Goal: Task Accomplishment & Management: Use online tool/utility

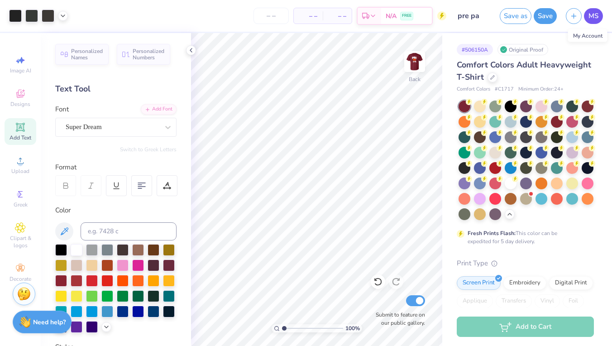
click at [594, 14] on span "MS" at bounding box center [594, 16] width 10 height 10
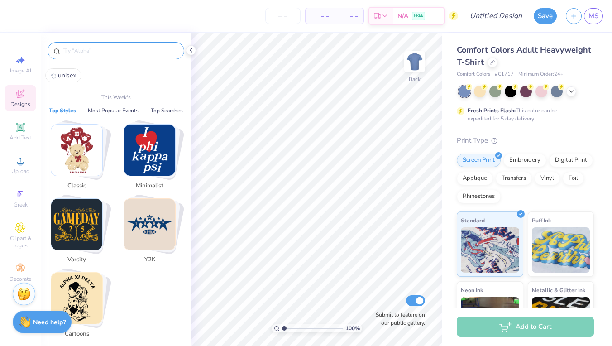
click at [110, 53] on input "text" at bounding box center [120, 50] width 116 height 9
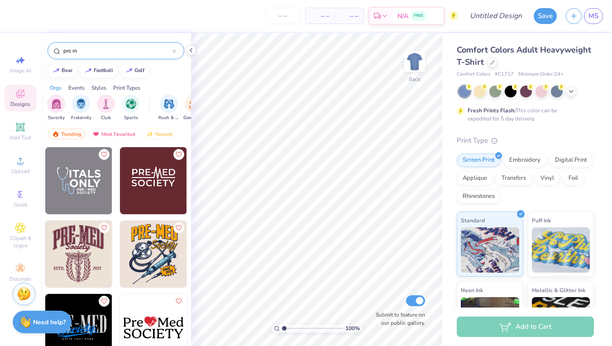
type input "pre m"
click at [93, 267] on div at bounding box center [11, 253] width 201 height 67
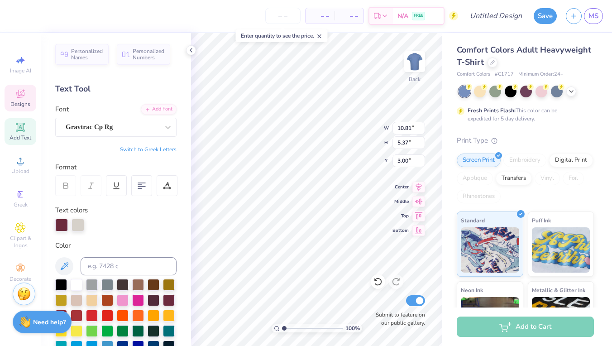
type textarea "PRE-PA"
type input "5.41"
type input "2.05"
type input "6.71"
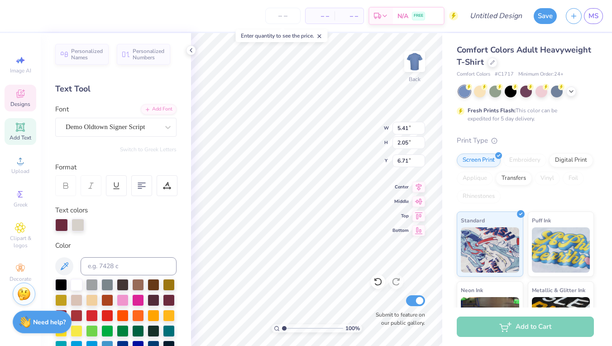
type textarea "Club"
type input "1.73"
type input "0.67"
type input "11.85"
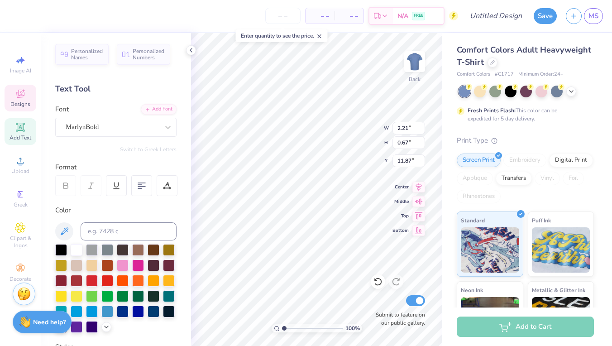
type textarea "AT."
type input "1.73"
type input "11.85"
type textarea "VT"
type input "8.64"
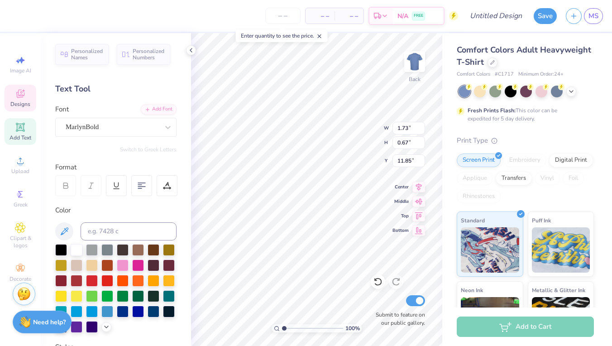
type input "5.11"
type input "3.13"
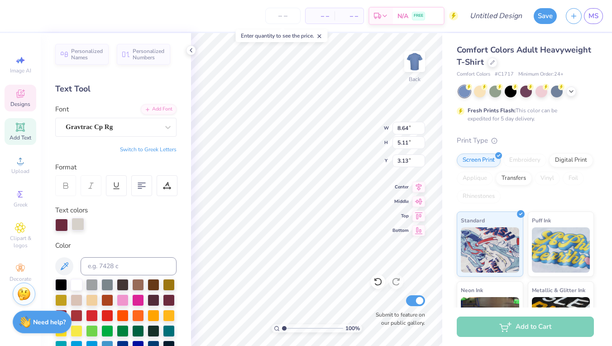
click at [80, 221] on div at bounding box center [78, 224] width 13 height 13
click at [122, 319] on div at bounding box center [123, 315] width 12 height 12
type input "5.37"
type input "1.27"
type input "9.09"
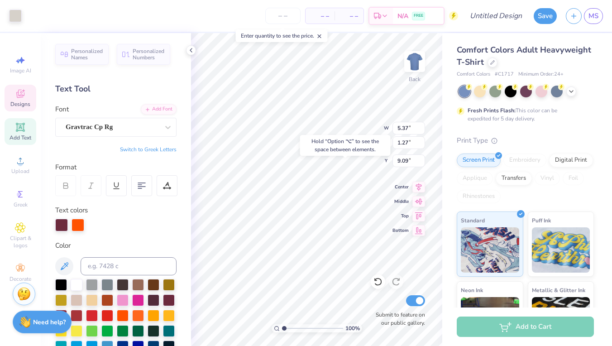
click at [74, 230] on div "Personalized Names Personalized Numbers Text Tool Add Font Font Gravtrac Cp Rg …" at bounding box center [116, 189] width 150 height 313
click at [76, 220] on div at bounding box center [78, 224] width 13 height 13
click at [141, 314] on div at bounding box center [138, 315] width 12 height 12
click at [140, 315] on div at bounding box center [138, 315] width 12 height 12
type input "1.09"
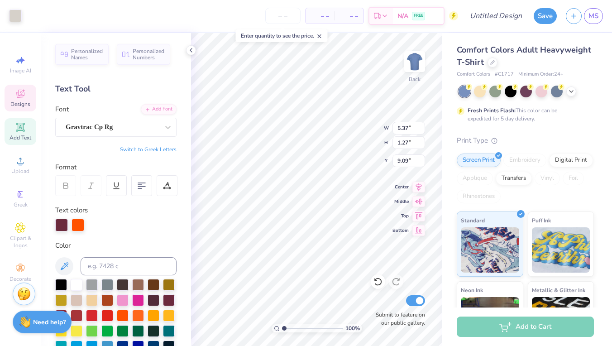
type input "0.67"
type input "11.87"
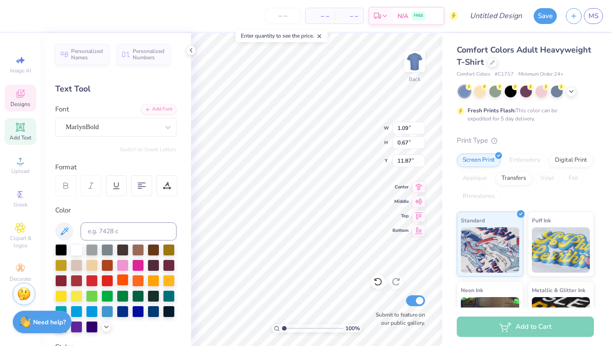
click at [120, 283] on div at bounding box center [123, 280] width 12 height 12
type input "1.18"
type input "11.85"
click at [119, 278] on div at bounding box center [123, 280] width 12 height 12
click at [139, 282] on div at bounding box center [138, 280] width 12 height 12
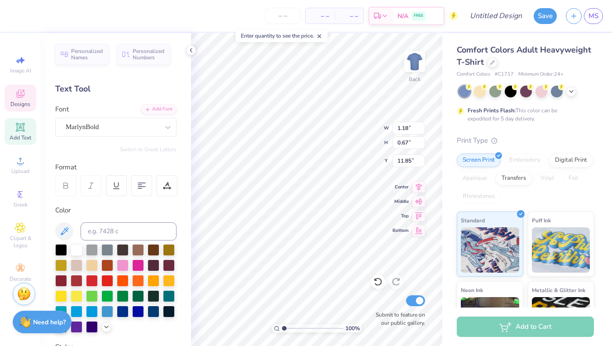
type input "1.09"
type input "11.87"
click at [132, 282] on div at bounding box center [138, 280] width 12 height 12
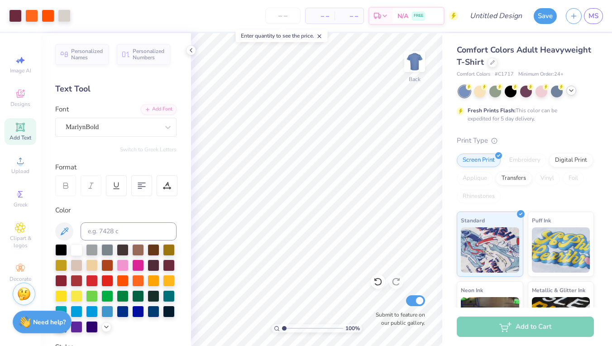
click at [574, 89] on icon at bounding box center [571, 90] width 7 height 7
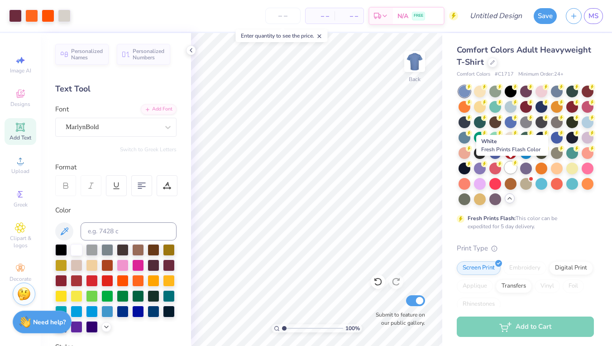
click at [510, 166] on div at bounding box center [511, 168] width 12 height 12
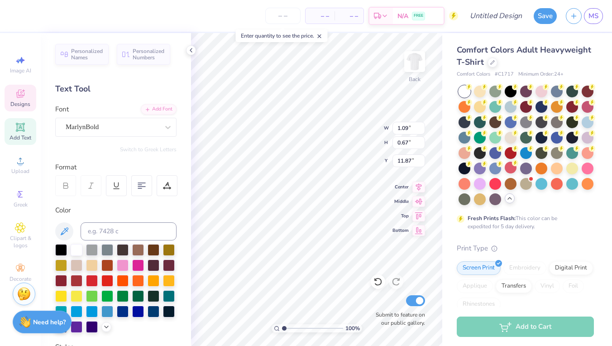
type textarea "AT"
type input "1.18"
type input "11.85"
type textarea "Virginia Tech"
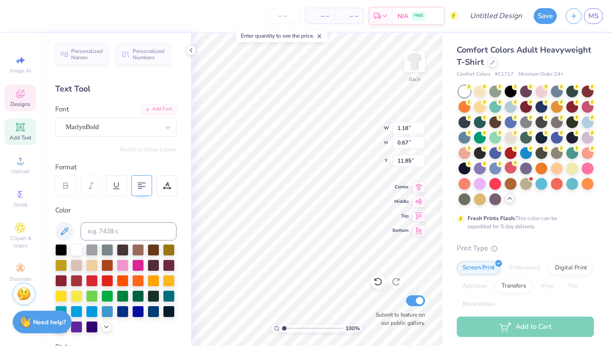
click at [147, 181] on div at bounding box center [141, 185] width 21 height 21
type input "11.33"
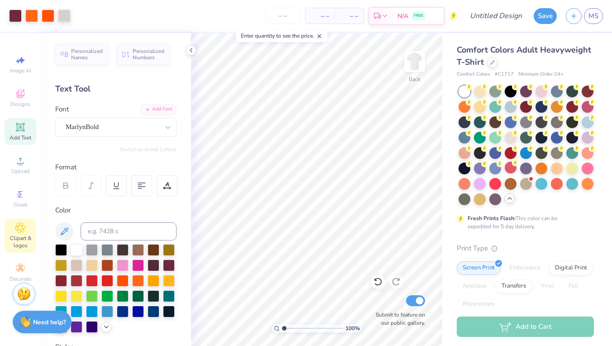
click at [13, 231] on div "Clipart & logos" at bounding box center [21, 236] width 32 height 34
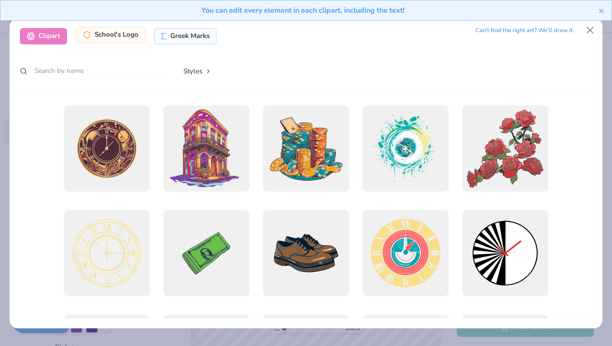
click at [120, 31] on div "School's Logo" at bounding box center [110, 35] width 69 height 16
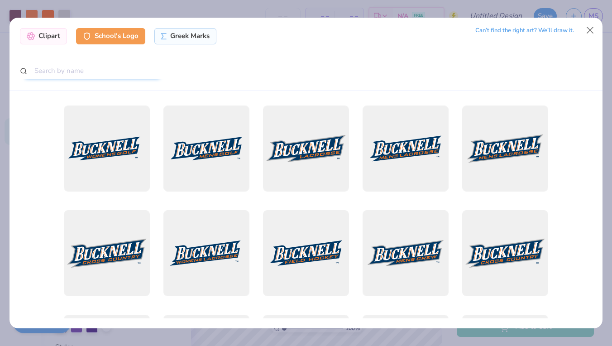
click at [85, 74] on input "text" at bounding box center [92, 70] width 145 height 17
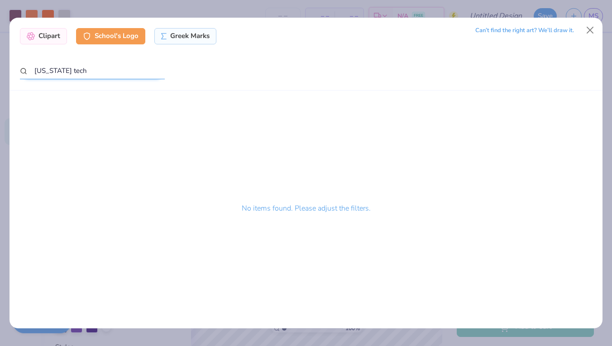
type input "virginia tech"
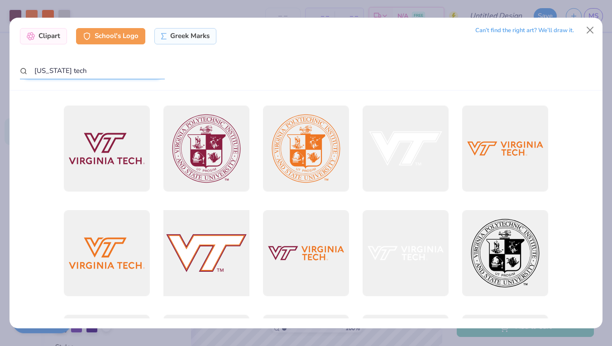
scroll to position [0, 0]
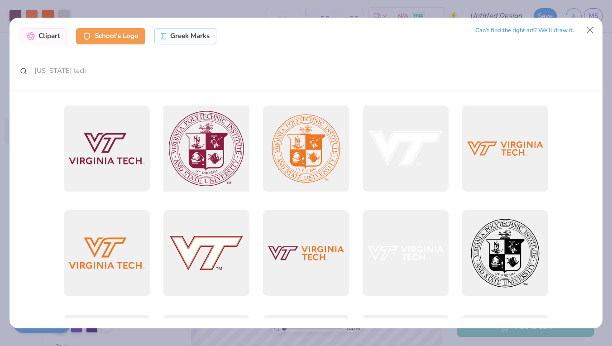
click at [205, 158] on div at bounding box center [206, 148] width 95 height 95
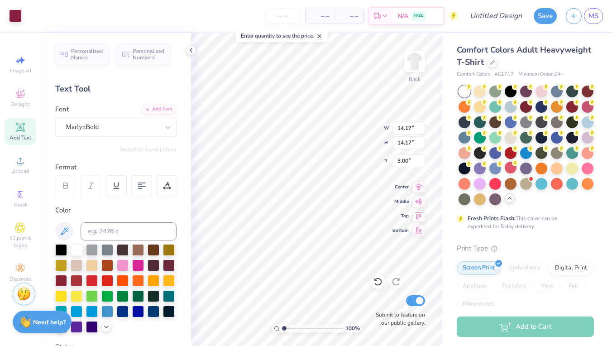
type input "3.65"
type input "18.28"
click at [407, 62] on img at bounding box center [415, 61] width 36 height 36
type input "10.87"
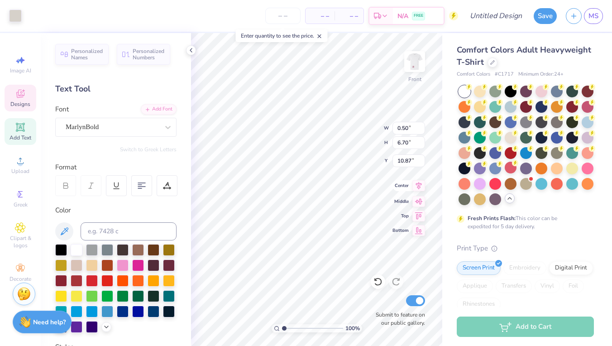
click at [420, 187] on icon at bounding box center [418, 185] width 13 height 11
click at [418, 54] on img at bounding box center [415, 61] width 36 height 36
type input "3.27"
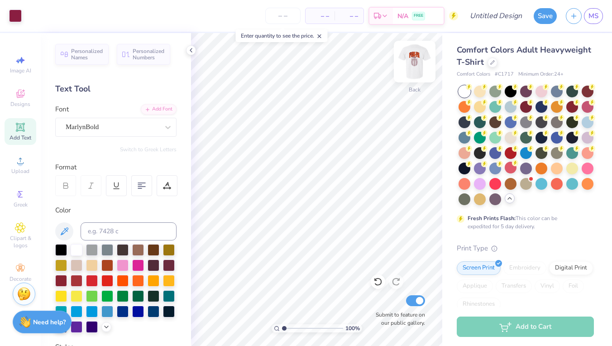
click at [417, 62] on img at bounding box center [415, 61] width 36 height 36
click at [417, 62] on img at bounding box center [415, 62] width 18 height 18
click at [485, 16] on input "Design Title" at bounding box center [507, 16] width 44 height 18
type input "vpi"
click at [542, 16] on button "Save" at bounding box center [545, 15] width 23 height 16
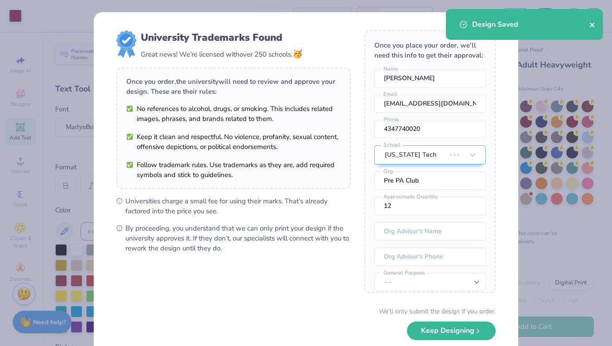
click at [593, 26] on icon "close" at bounding box center [592, 25] width 5 height 5
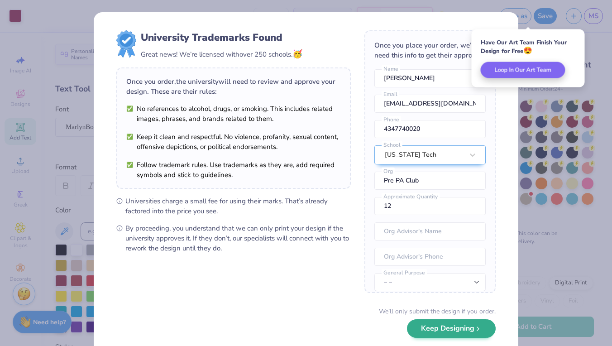
click at [436, 325] on button "Keep Designing" at bounding box center [451, 328] width 89 height 19
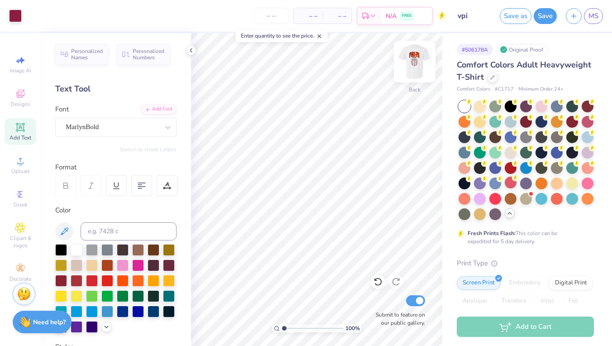
click at [418, 62] on img at bounding box center [415, 61] width 36 height 36
click at [573, 18] on icon "button" at bounding box center [574, 15] width 8 height 8
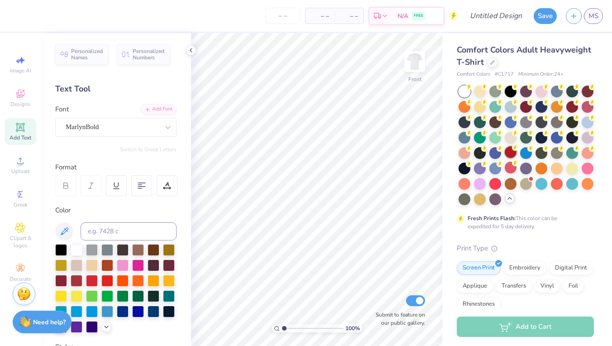
click at [514, 153] on div at bounding box center [511, 152] width 12 height 12
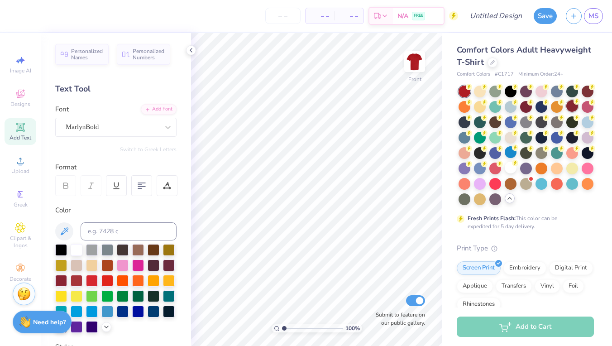
click at [575, 111] on div at bounding box center [572, 106] width 12 height 12
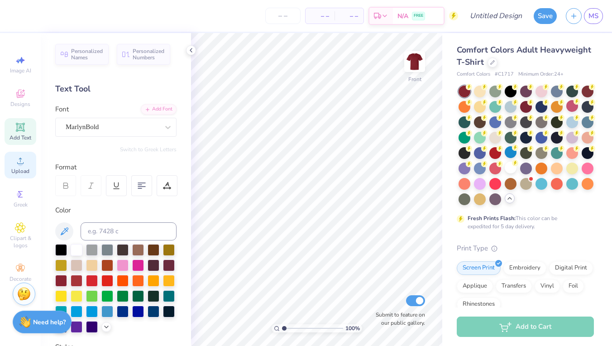
click at [23, 167] on div "Upload" at bounding box center [21, 165] width 32 height 27
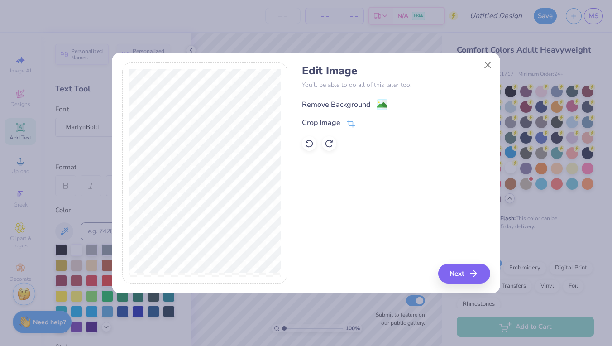
click at [333, 106] on div "Remove Background" at bounding box center [336, 104] width 68 height 11
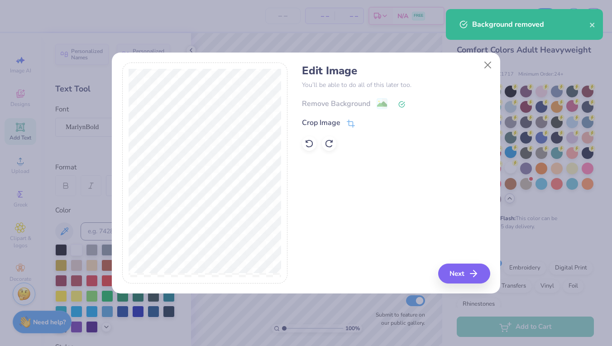
click at [460, 268] on button "Next" at bounding box center [464, 273] width 52 height 20
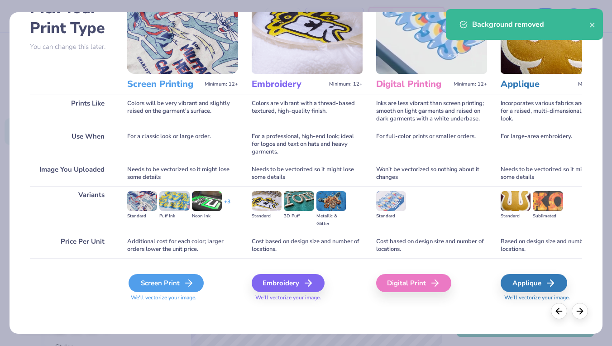
scroll to position [60, 0]
click at [160, 288] on div "Screen Print" at bounding box center [166, 283] width 75 height 18
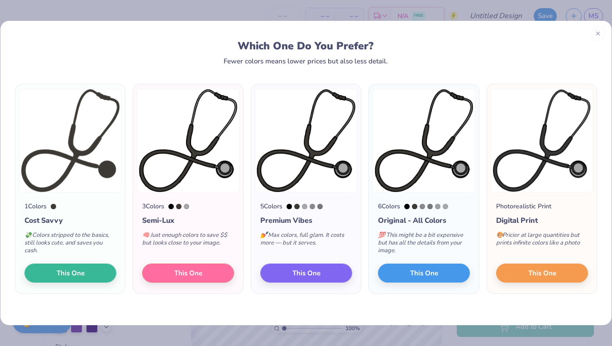
click at [430, 205] on div at bounding box center [429, 206] width 5 height 5
click at [194, 272] on span "This One" at bounding box center [188, 272] width 28 height 10
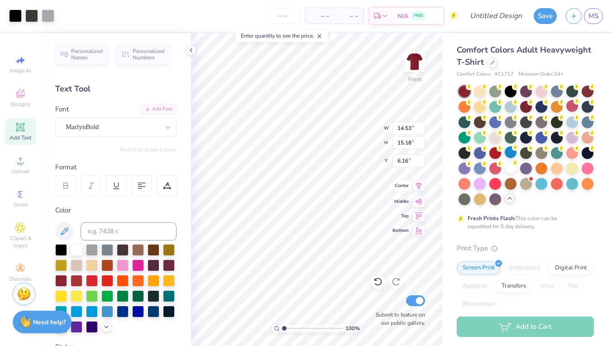
type input "8.55"
type input "8.93"
type input "6.10"
click at [412, 65] on img at bounding box center [415, 61] width 36 height 36
type input "6.37"
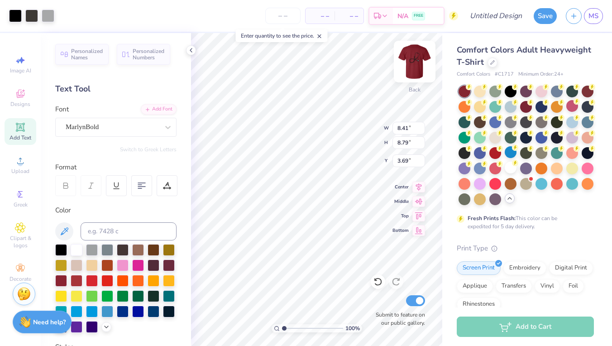
type input "6.65"
type input "5.85"
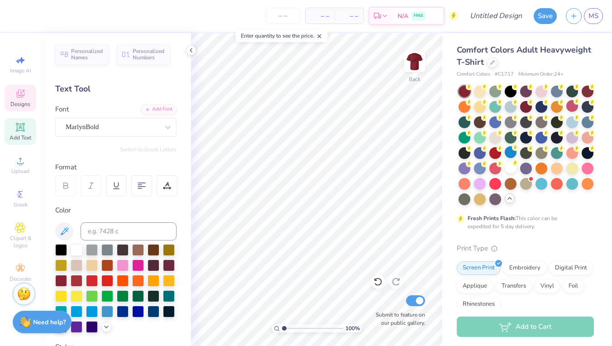
click at [18, 96] on icon at bounding box center [20, 95] width 7 height 6
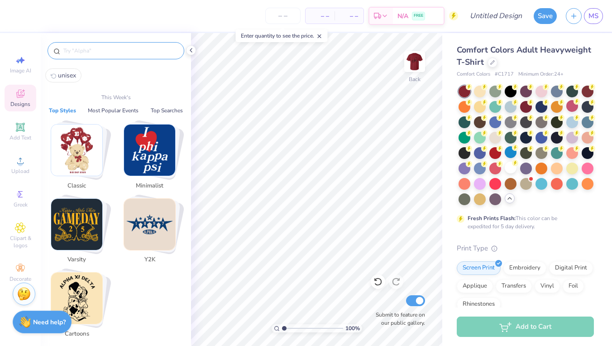
click at [81, 49] on input "text" at bounding box center [120, 50] width 116 height 9
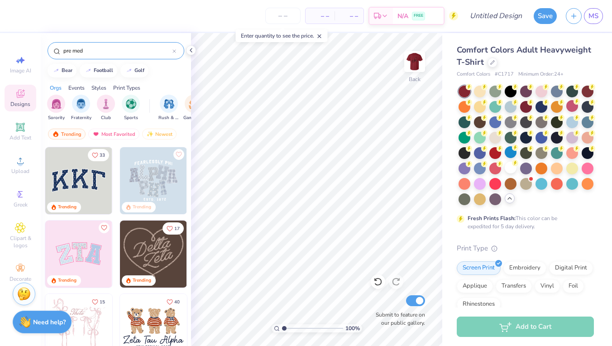
type input "pre med"
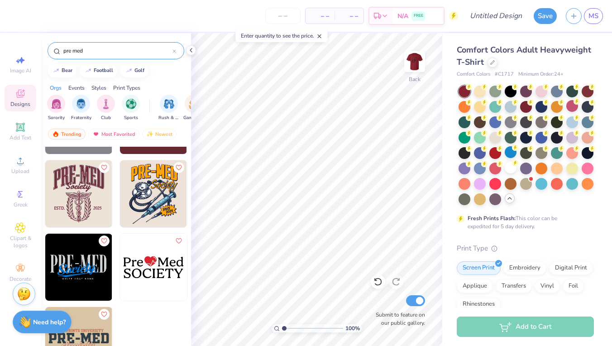
click at [136, 205] on img at bounding box center [153, 193] width 67 height 67
click at [151, 207] on img at bounding box center [153, 193] width 67 height 67
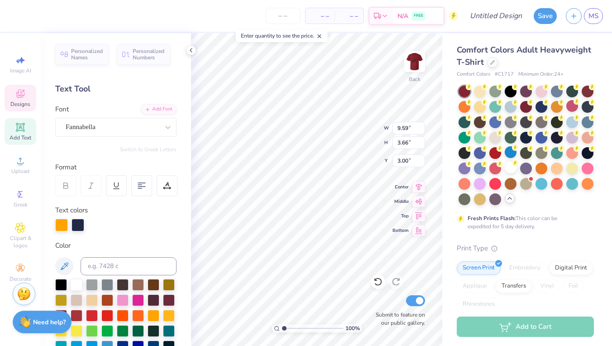
scroll to position [0, 0]
type input "11.85"
type input "9.59"
type input "3.66"
type input "3.00"
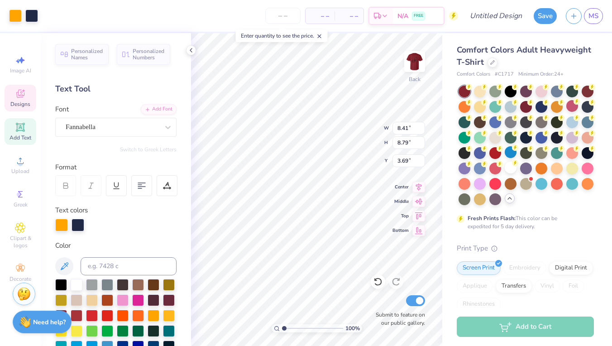
type input "9.59"
type input "3.66"
type input "11.39"
type input "8.41"
type input "8.79"
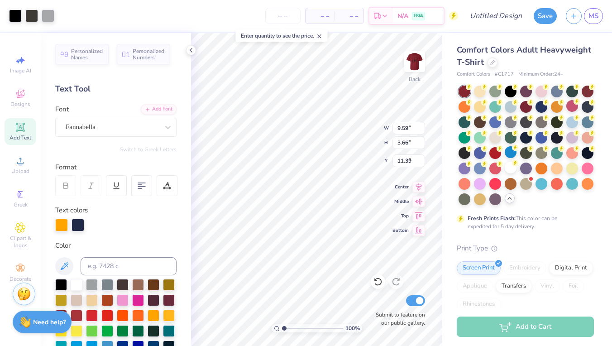
type input "3.69"
type input "13.83"
type input "2.37"
type input "2.45"
type input "8.46"
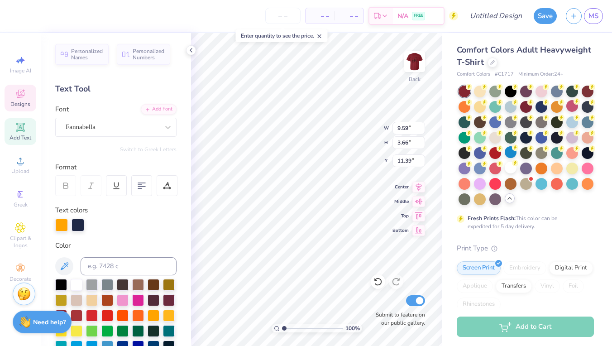
type input "4.88"
type input "5.54"
type input "2.65"
type input "7.67"
type input "8.41"
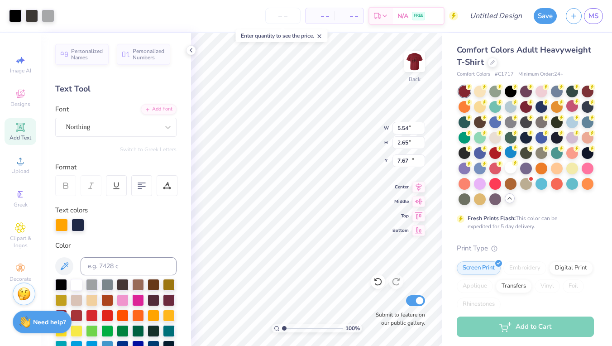
type input "8.79"
type input "4.98"
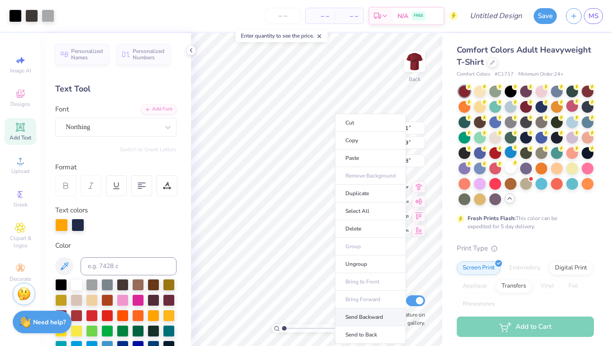
click at [355, 316] on li "Send Backward" at bounding box center [370, 317] width 71 height 18
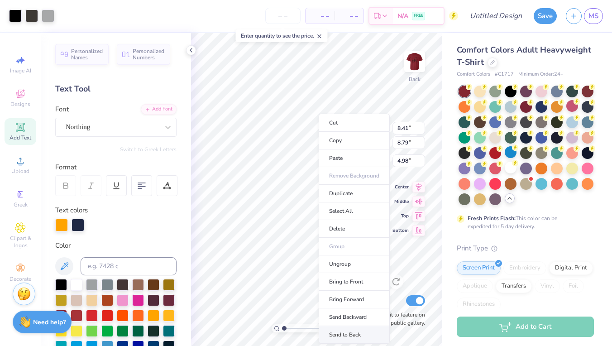
click at [331, 333] on li "Send to Back" at bounding box center [354, 335] width 71 height 18
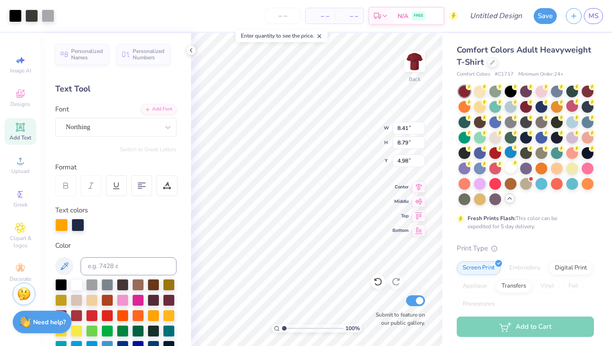
type input "4.44"
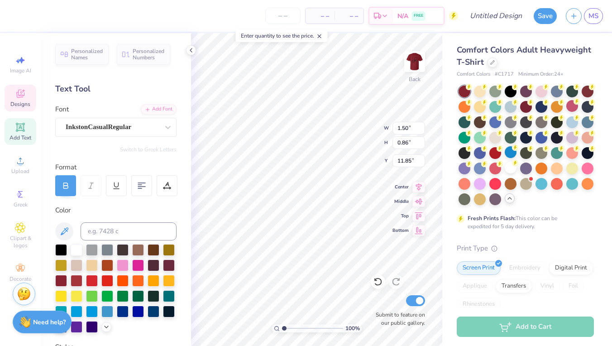
type input "11.64"
type input "9.59"
type input "3.66"
type input "4.88"
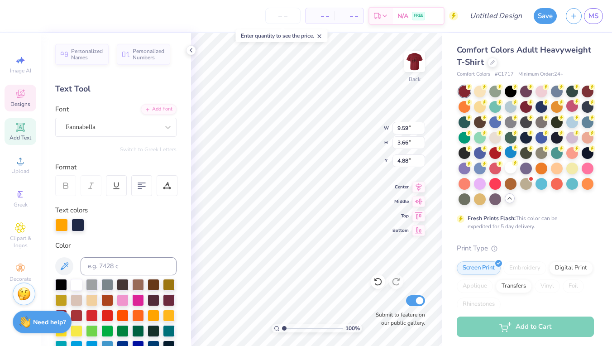
type textarea "Pre-PA"
type input "5.54"
type input "2.65"
type input "7.67"
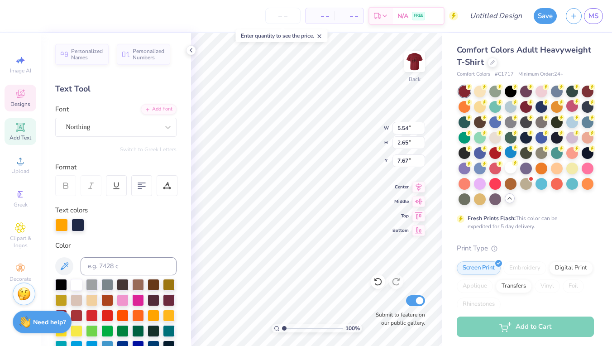
type textarea "C"
type textarea "club"
type input "4.98"
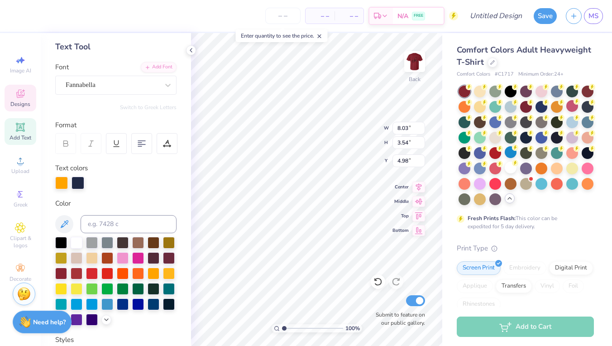
scroll to position [46, 0]
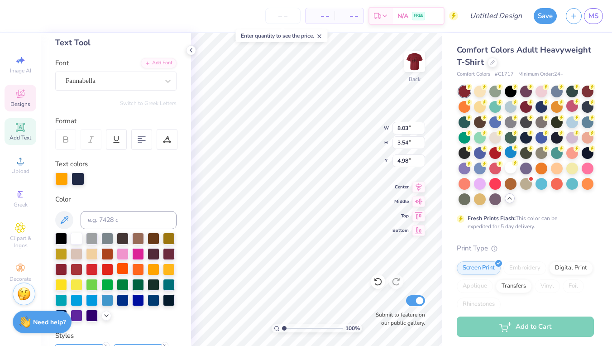
click at [125, 270] on div at bounding box center [123, 269] width 12 height 12
click at [136, 269] on div at bounding box center [138, 269] width 12 height 12
click at [138, 267] on div at bounding box center [138, 269] width 12 height 12
click at [135, 268] on div at bounding box center [138, 269] width 12 height 12
type input "3.30"
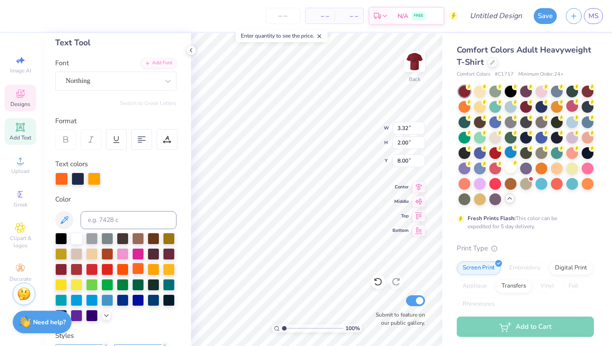
type input "2.38"
type input "11.38"
click at [134, 267] on div at bounding box center [138, 269] width 12 height 12
type input "1.50"
type input "0.86"
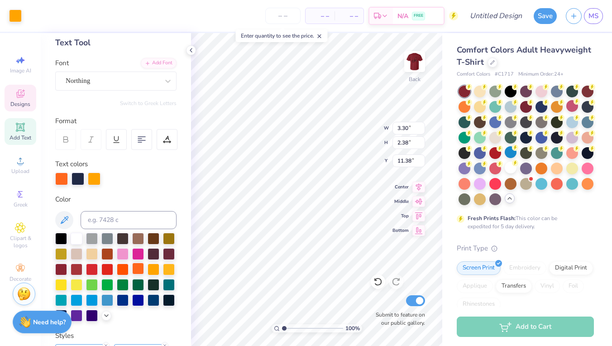
type input "11.64"
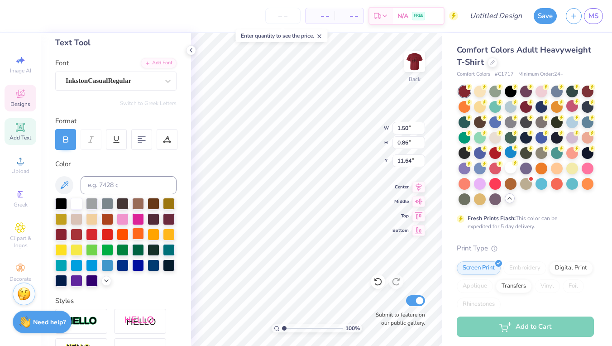
type input "1.46"
type input "0.85"
type input "12.38"
type input "3.30"
type input "2.38"
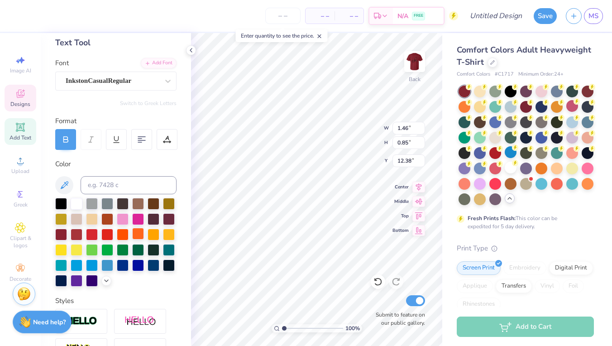
type input "11.38"
type input "14.53"
type input "3.30"
type input "2.38"
type input "14.66"
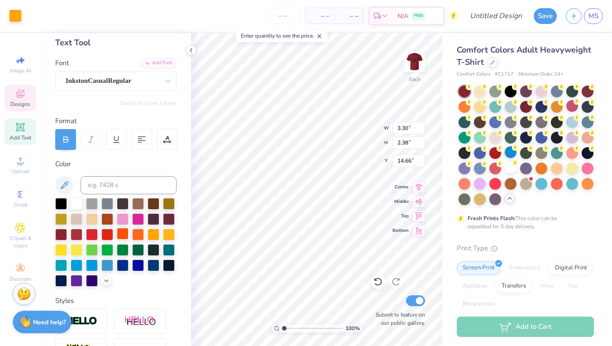
click at [123, 237] on div at bounding box center [123, 234] width 12 height 12
click at [134, 232] on div at bounding box center [138, 234] width 12 height 12
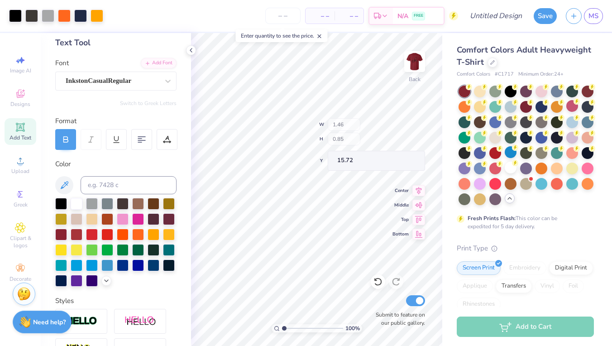
type input "15.72"
click at [17, 166] on div "Upload" at bounding box center [21, 165] width 32 height 27
click at [17, 165] on icon at bounding box center [20, 160] width 11 height 11
click at [19, 236] on span "Clipart & logos" at bounding box center [21, 242] width 32 height 14
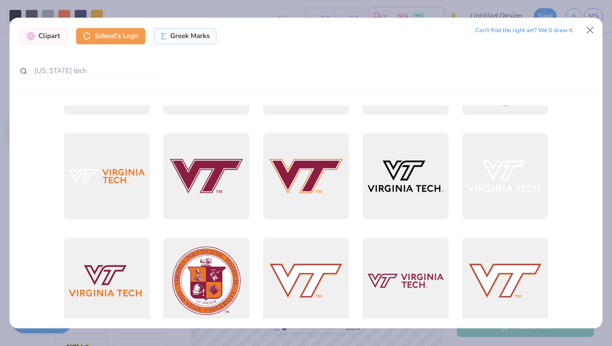
scroll to position [183, 0]
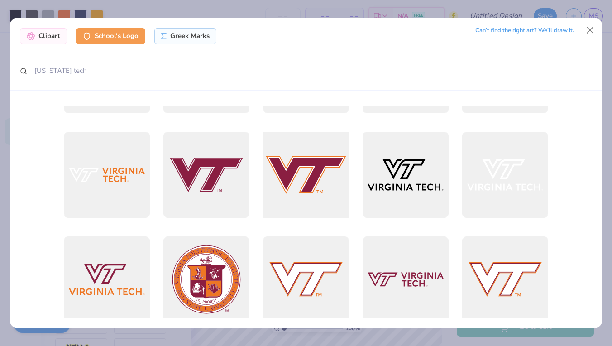
click at [293, 173] on div at bounding box center [306, 174] width 95 height 95
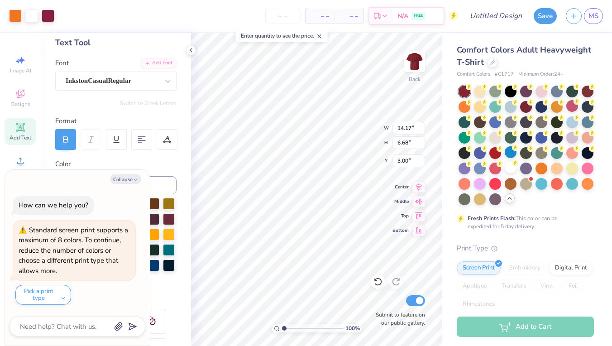
type textarea "x"
type input "2.65"
type input "1.25"
type input "8.43"
type textarea "x"
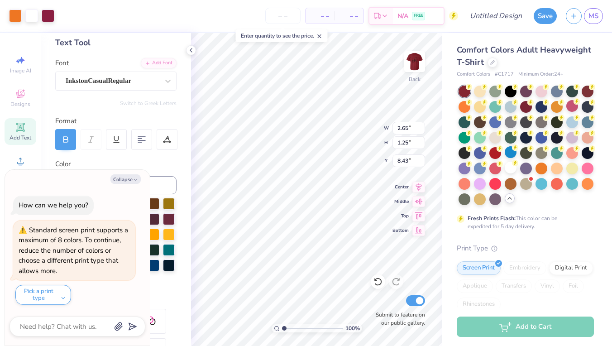
type input "12.50"
type textarea "x"
type input "13.78"
type textarea "x"
type input "17.78"
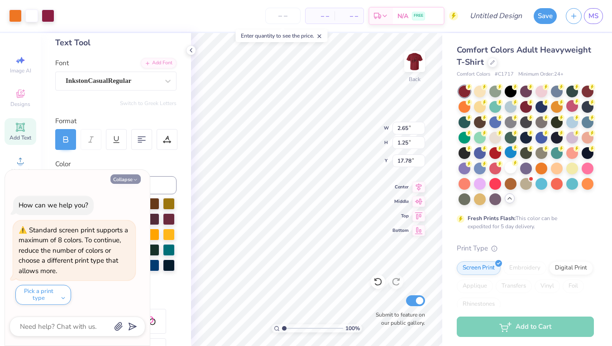
click at [118, 182] on button "Collapse" at bounding box center [125, 179] width 30 height 10
type textarea "x"
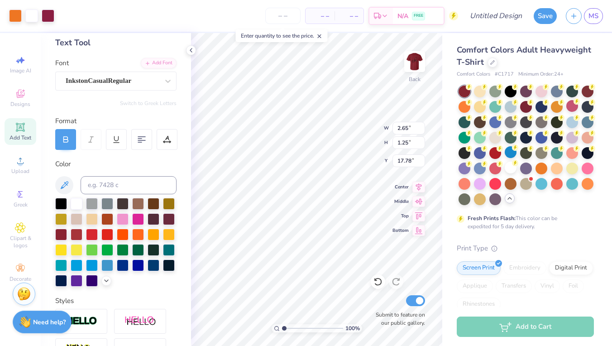
click at [26, 129] on div "Add Text" at bounding box center [21, 131] width 32 height 27
type input "5.59"
type input "1.62"
type input "11.69"
type textarea "@Virginia Tech"
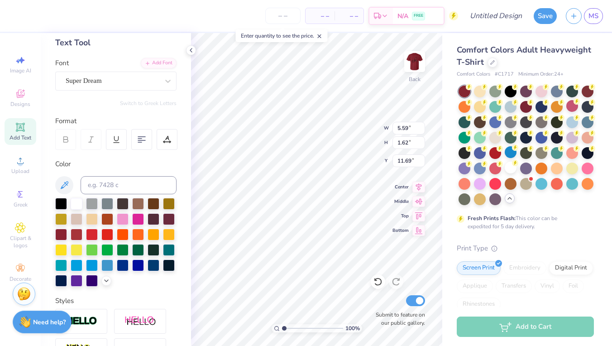
scroll to position [0, 2]
type input "14.01"
click at [423, 131] on input "14.01" at bounding box center [408, 128] width 33 height 13
type input "1.80"
type input "11.60"
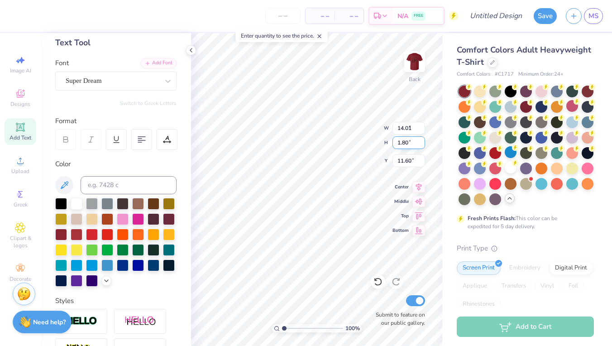
type input "8.97"
type input "1.15"
type input "13.22"
type input "8.03"
type input "3.54"
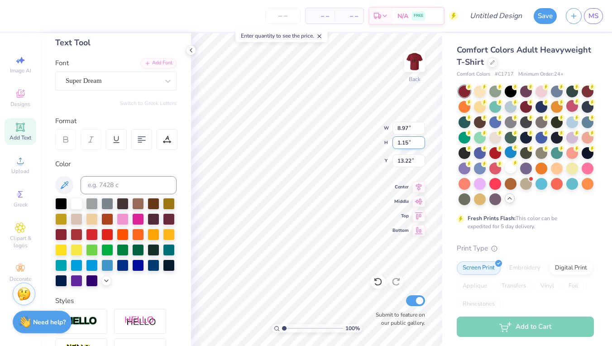
type input "4.98"
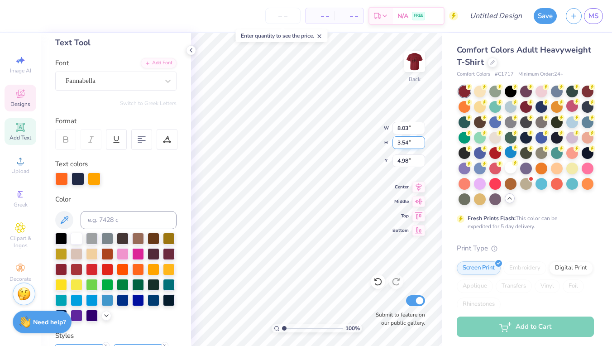
type input "8.97"
type input "1.15"
type input "13.22"
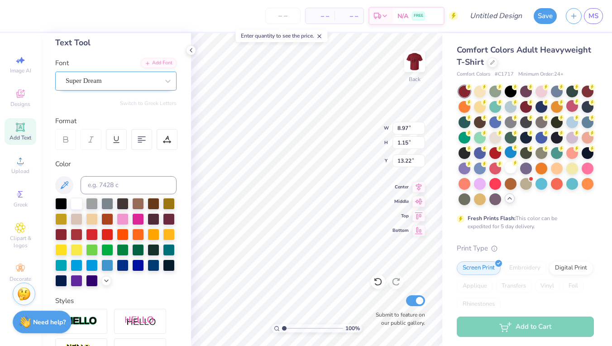
click at [77, 81] on span "Super Dream" at bounding box center [84, 81] width 36 height 10
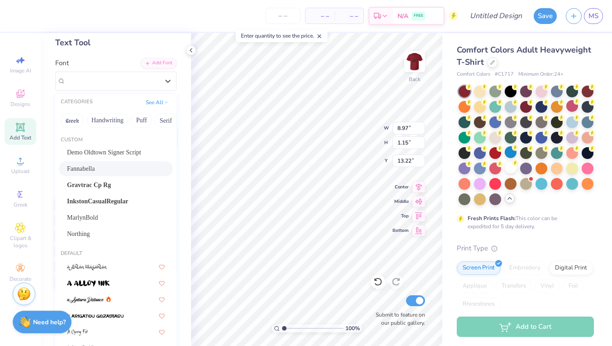
click at [76, 166] on span "Fannabella" at bounding box center [81, 169] width 28 height 10
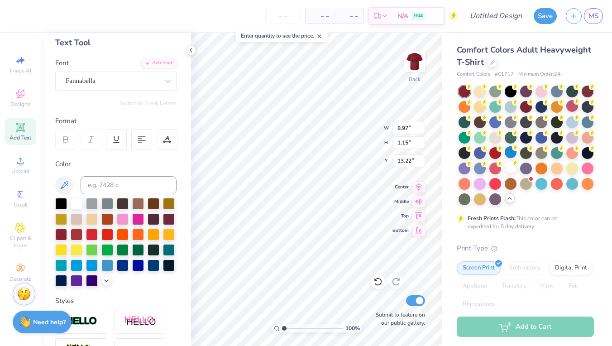
type input "5.94"
type input "0.97"
type input "13.49"
click at [124, 236] on div at bounding box center [123, 234] width 12 height 12
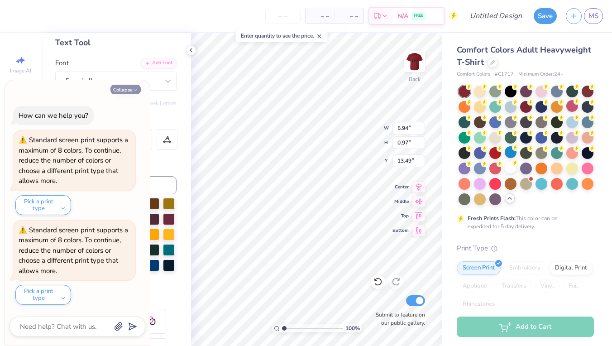
click at [135, 88] on button "Collapse" at bounding box center [125, 90] width 30 height 10
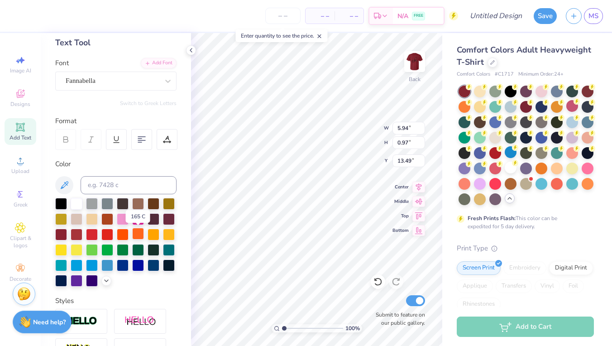
click at [136, 232] on div at bounding box center [138, 234] width 12 height 12
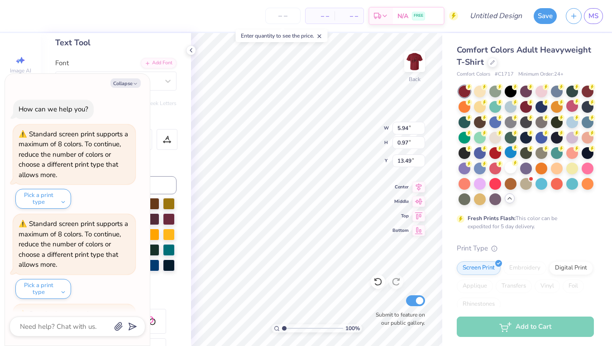
scroll to position [80, 0]
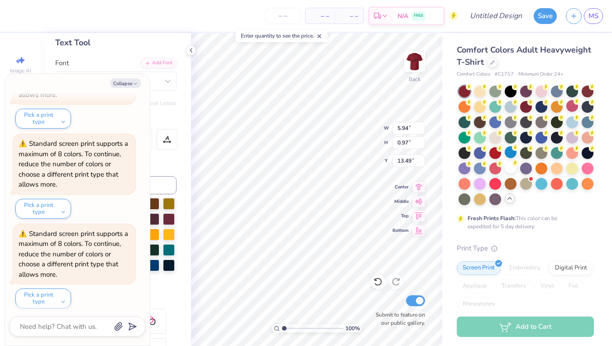
type textarea "x"
type input "8.03"
type input "3.54"
type input "4.98"
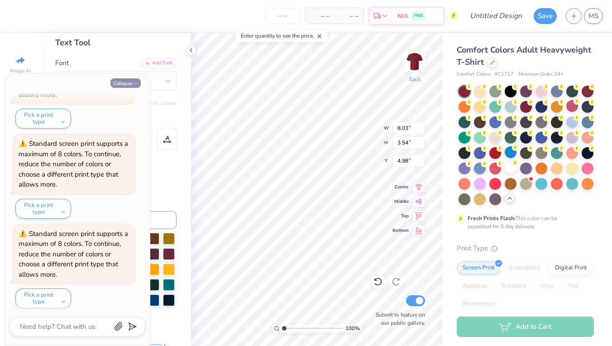
click at [129, 81] on button "Collapse" at bounding box center [125, 83] width 30 height 10
type textarea "x"
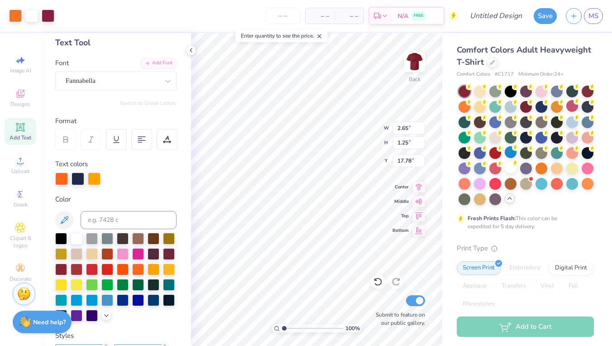
type input "5.94"
type input "0.97"
type input "13.49"
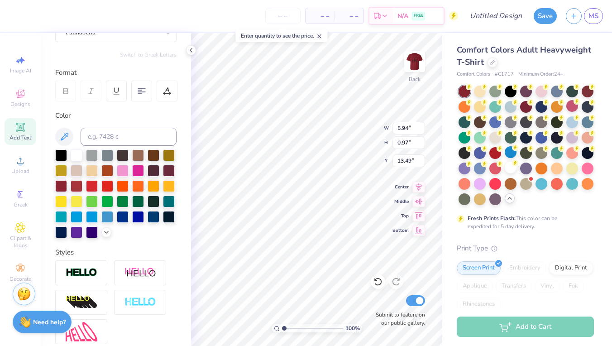
scroll to position [98, 0]
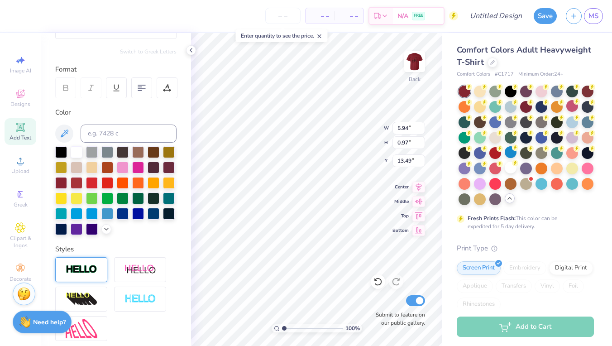
click at [76, 263] on div at bounding box center [81, 269] width 52 height 25
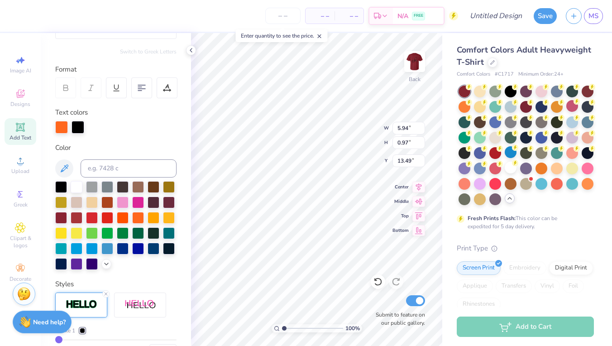
type input "5.95"
type input "0.99"
type input "13.48"
type input "8.03"
type input "3.54"
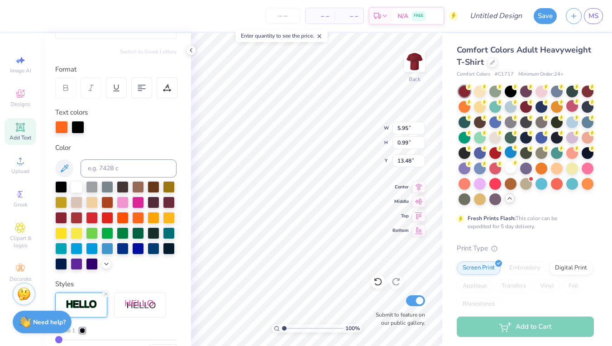
type input "4.98"
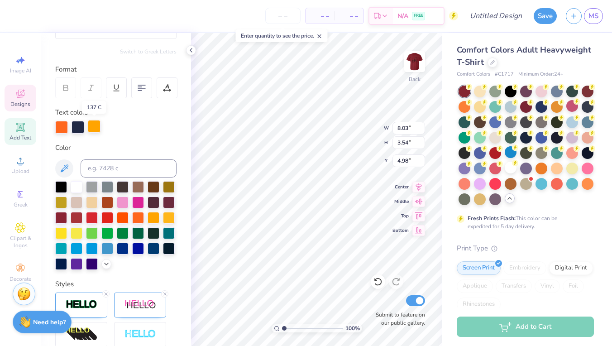
click at [96, 124] on div at bounding box center [94, 126] width 13 height 13
click at [134, 219] on div at bounding box center [138, 217] width 12 height 12
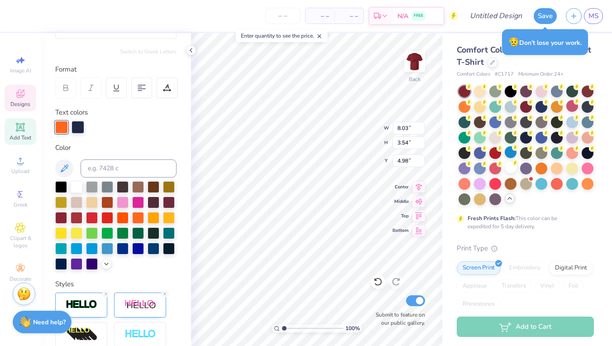
type input "5.95"
type input "0.99"
type input "13.48"
type input "4.22"
type input "1.99"
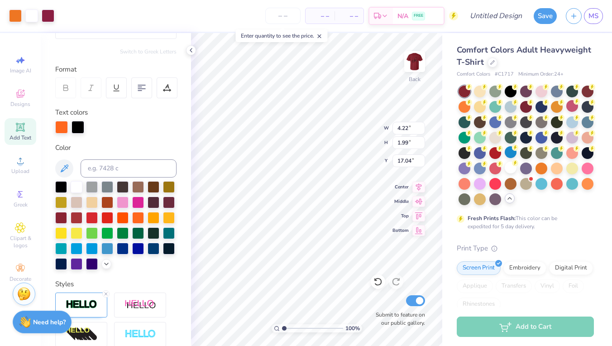
type input "3.00"
click at [412, 69] on img at bounding box center [415, 61] width 36 height 36
type input "6.14"
type input "6.94"
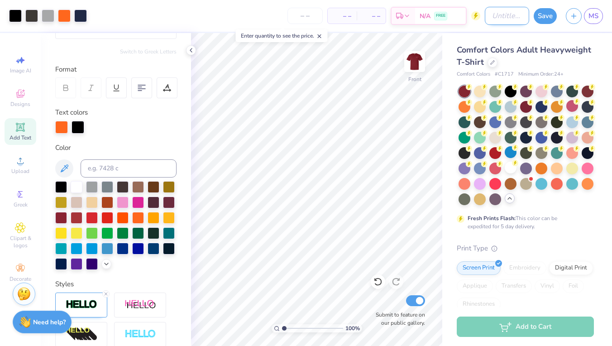
click at [500, 15] on input "Design Title" at bounding box center [507, 16] width 44 height 18
type input "stethascope"
click at [544, 11] on button "Save" at bounding box center [545, 15] width 23 height 16
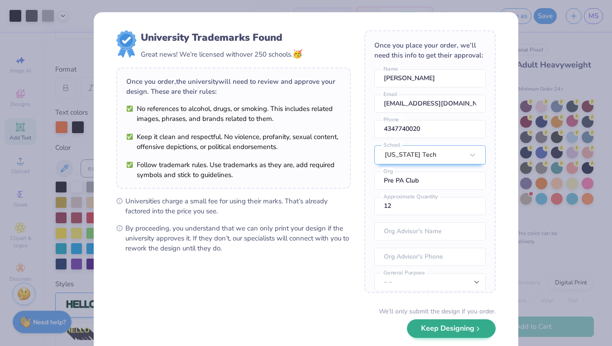
click at [449, 326] on button "Keep Designing" at bounding box center [451, 328] width 89 height 19
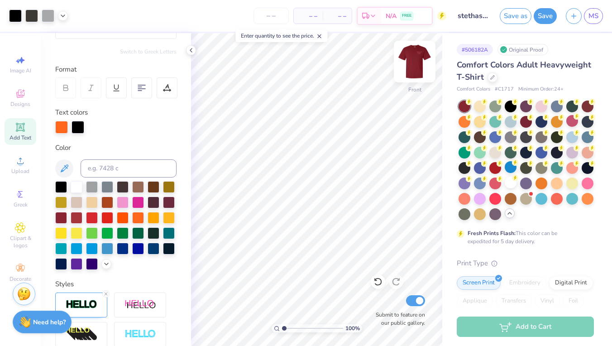
click at [424, 64] on img at bounding box center [415, 61] width 36 height 36
click at [415, 67] on img at bounding box center [415, 61] width 36 height 36
click at [546, 16] on button "Save" at bounding box center [545, 15] width 23 height 16
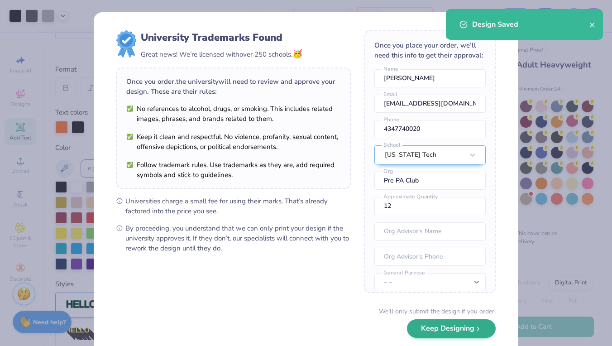
click at [420, 334] on button "Keep Designing" at bounding box center [451, 328] width 89 height 19
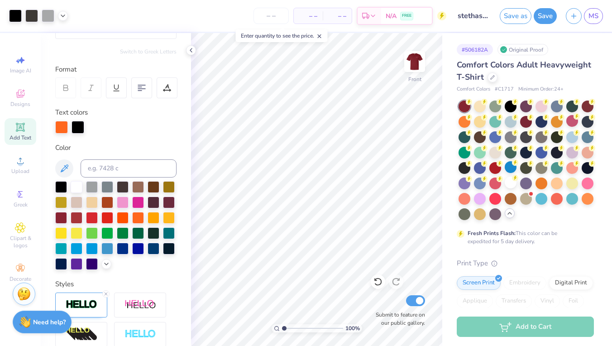
type input "1.04"
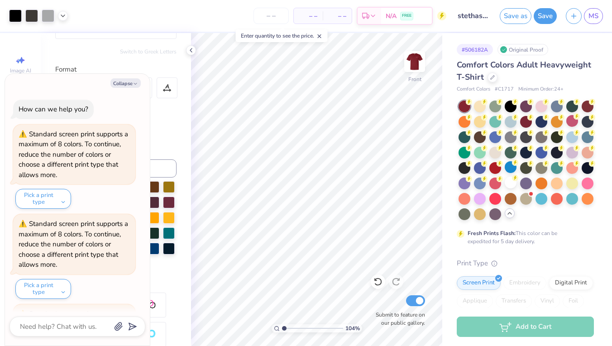
type textarea "x"
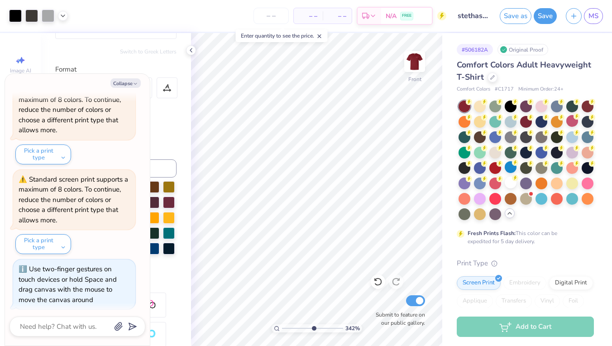
type input "5.8"
drag, startPoint x: 284, startPoint y: 327, endPoint x: 313, endPoint y: 332, distance: 29.5
click at [313, 332] on div "580 %" at bounding box center [316, 189] width 313 height 313
type textarea "x"
type input "7.80"
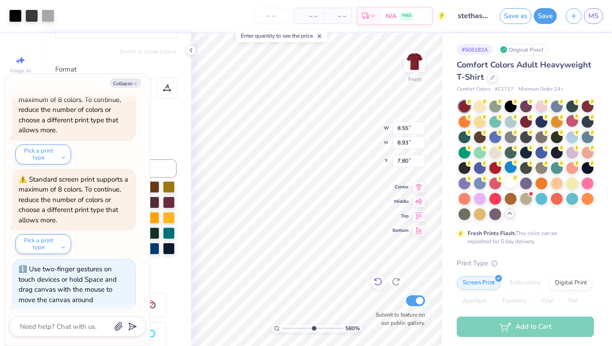
click at [380, 288] on div at bounding box center [378, 281] width 14 height 14
type textarea "x"
type input "6.94"
drag, startPoint x: 312, startPoint y: 328, endPoint x: 271, endPoint y: 322, distance: 41.2
type input "1"
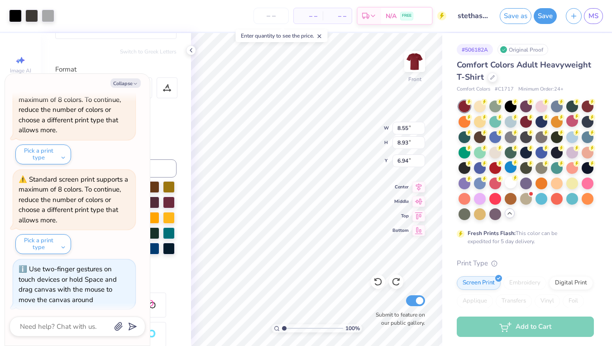
click at [271, 322] on div "100 %" at bounding box center [316, 189] width 313 height 313
click at [376, 281] on icon at bounding box center [377, 281] width 9 height 9
type textarea "x"
type input "9.06"
type input "10.20"
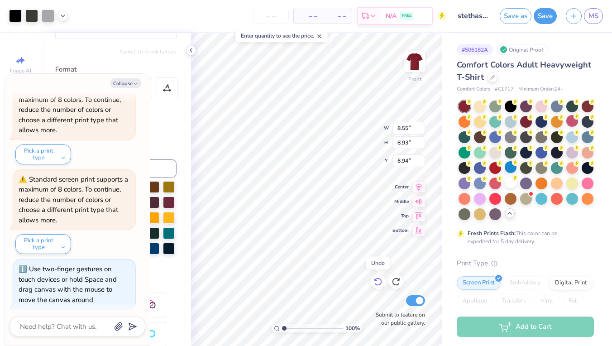
type input "6.85"
click at [418, 192] on div "100 % Front W 8.55 8.55 " H 8.93 8.93 " Y 6.85 6.85 " Center Middle Top Bottom …" at bounding box center [316, 189] width 251 height 313
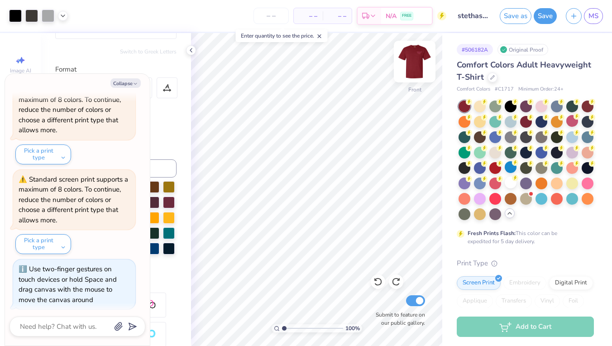
click at [412, 70] on img at bounding box center [415, 61] width 36 height 36
click at [576, 16] on icon "button" at bounding box center [574, 15] width 8 height 8
click at [571, 22] on button "button" at bounding box center [574, 15] width 16 height 16
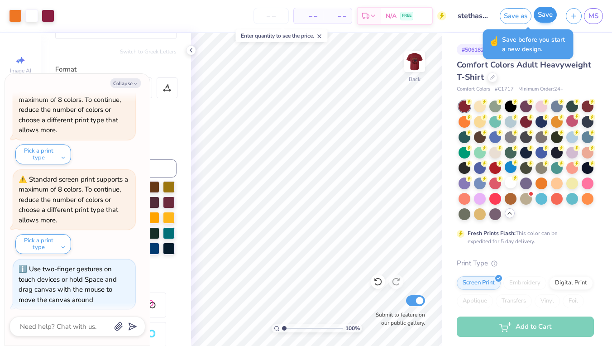
click at [542, 13] on button "Save" at bounding box center [545, 15] width 23 height 16
click at [543, 16] on div "Saving..." at bounding box center [536, 16] width 42 height 16
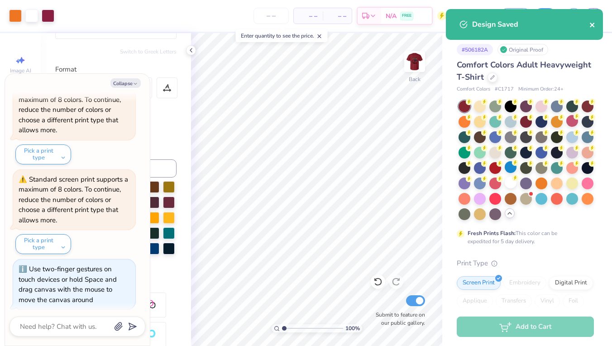
click at [591, 29] on button "close" at bounding box center [592, 24] width 6 height 11
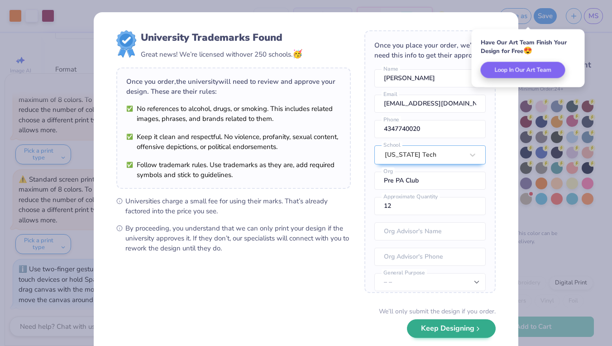
click at [428, 335] on button "Keep Designing" at bounding box center [451, 328] width 89 height 19
type textarea "x"
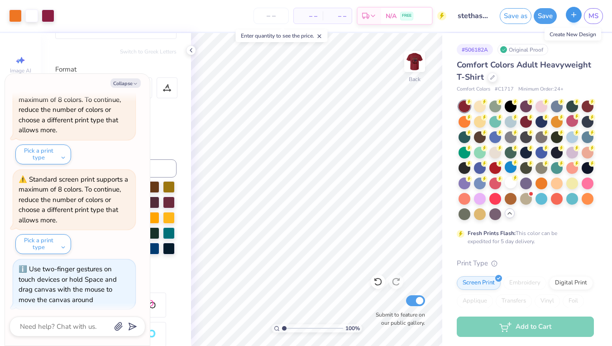
click at [578, 14] on button "button" at bounding box center [574, 15] width 16 height 16
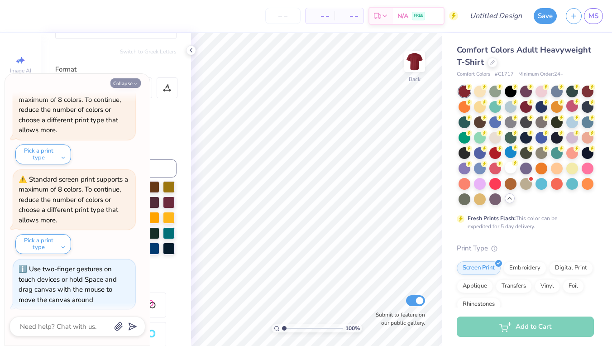
click at [133, 85] on icon "button" at bounding box center [135, 83] width 5 height 5
type textarea "x"
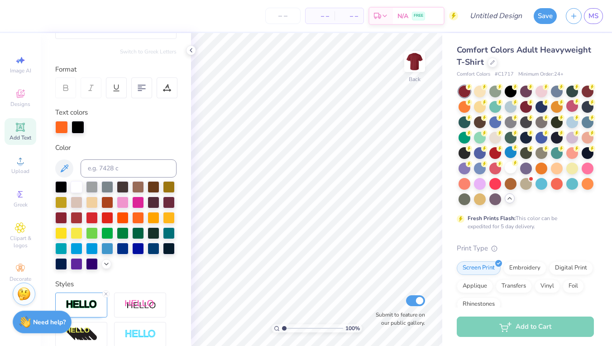
click at [23, 135] on span "Add Text" at bounding box center [21, 137] width 22 height 7
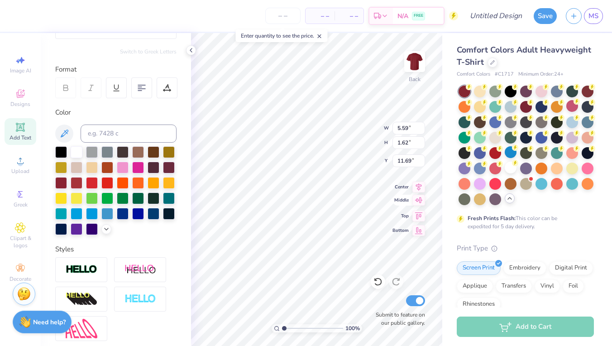
type textarea "pre-pa hokie"
type input "8.40"
type input "1.32"
type input "4.17"
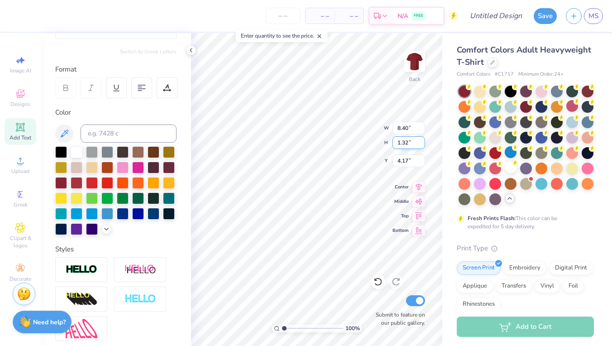
type input "7.54"
type input "1.18"
type input "4.21"
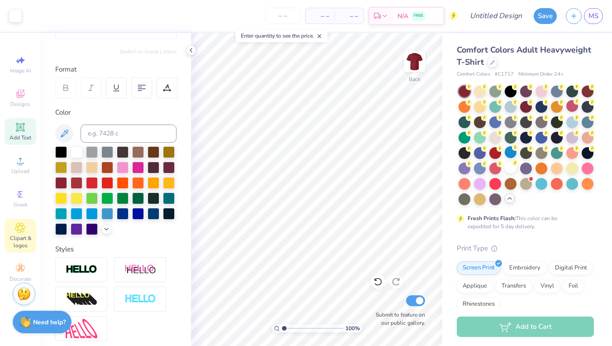
click at [19, 249] on div "Clipart & logos" at bounding box center [21, 236] width 32 height 34
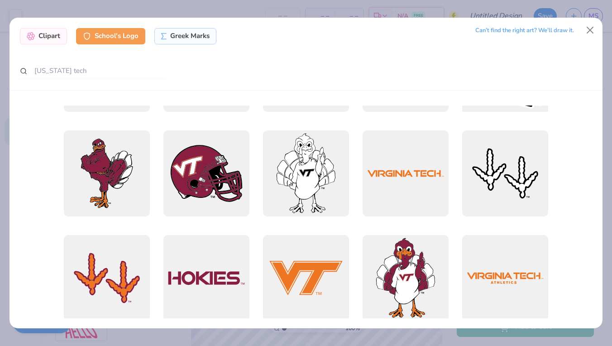
scroll to position [611, 0]
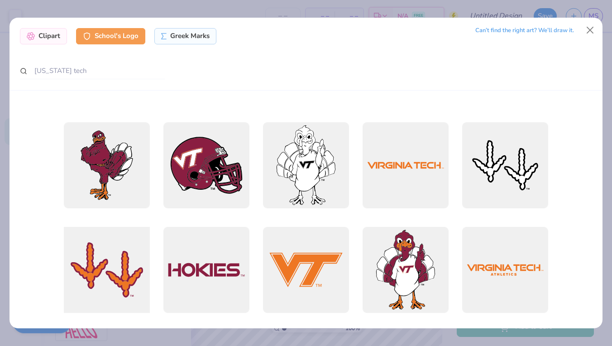
click at [91, 284] on div at bounding box center [107, 269] width 95 height 95
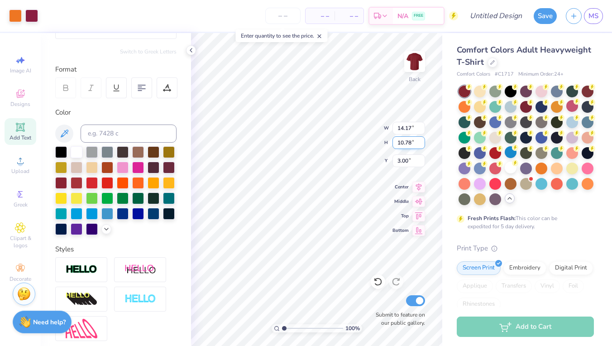
type input "1.52"
type input "1.16"
type input "5.39"
click at [418, 185] on icon at bounding box center [419, 186] width 6 height 8
click at [417, 184] on icon at bounding box center [419, 186] width 6 height 8
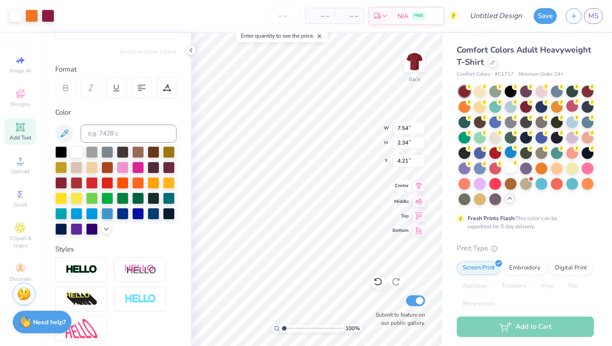
click at [418, 185] on icon at bounding box center [419, 186] width 6 height 8
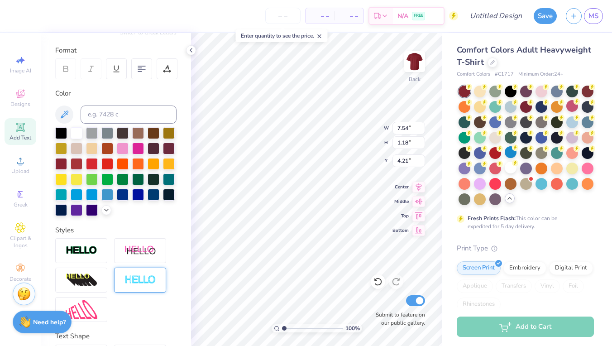
click at [131, 273] on div at bounding box center [140, 280] width 52 height 25
type input "7.55"
type input "1.20"
type input "4.20"
click at [131, 273] on div at bounding box center [140, 280] width 52 height 25
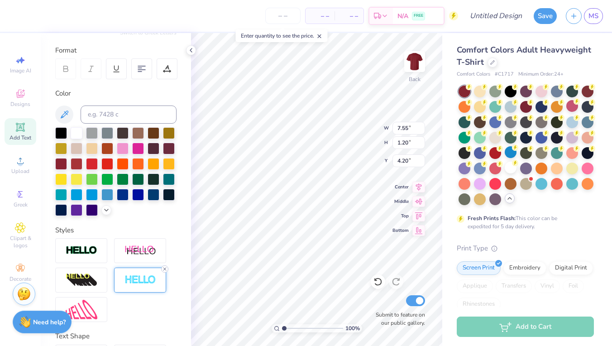
click at [165, 269] on icon at bounding box center [164, 268] width 5 height 5
type input "7.54"
type input "1.18"
type input "4.21"
click at [139, 244] on div at bounding box center [140, 250] width 52 height 25
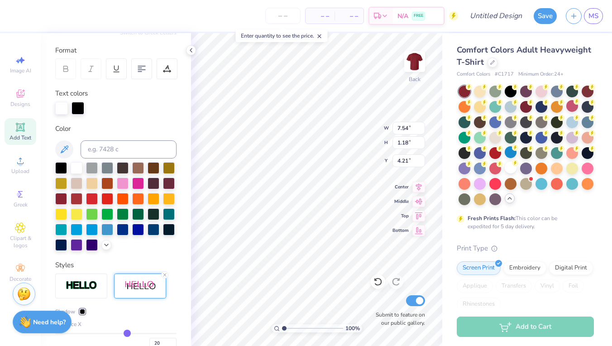
type input "9.04"
type input "1.30"
click at [378, 278] on icon at bounding box center [377, 281] width 9 height 9
type input "4.21"
click at [378, 278] on icon at bounding box center [377, 281] width 9 height 9
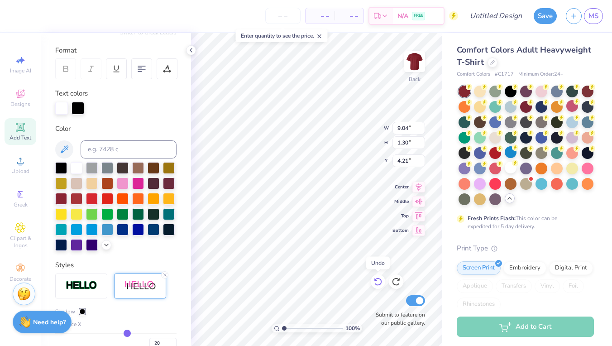
type input "7.54"
type input "1.18"
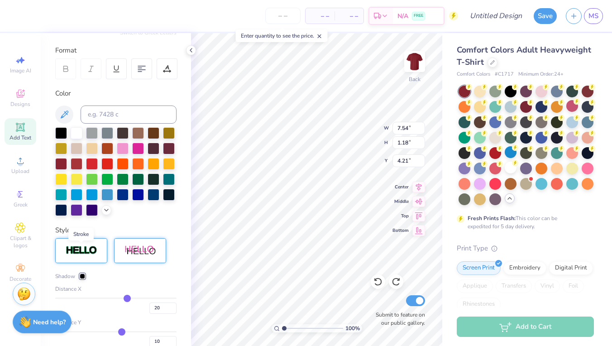
click at [80, 252] on img at bounding box center [82, 250] width 32 height 10
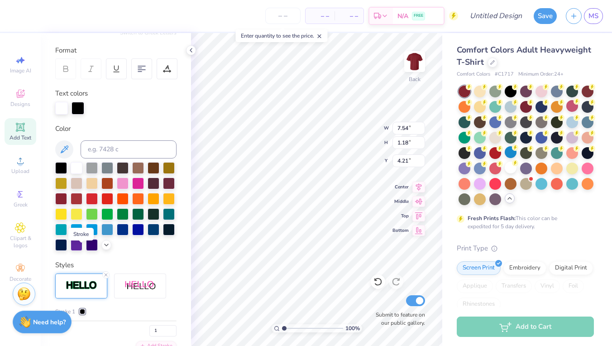
type input "7.55"
type input "1.20"
type input "4.20"
click at [80, 104] on div at bounding box center [78, 107] width 13 height 13
click at [123, 201] on div at bounding box center [123, 198] width 12 height 12
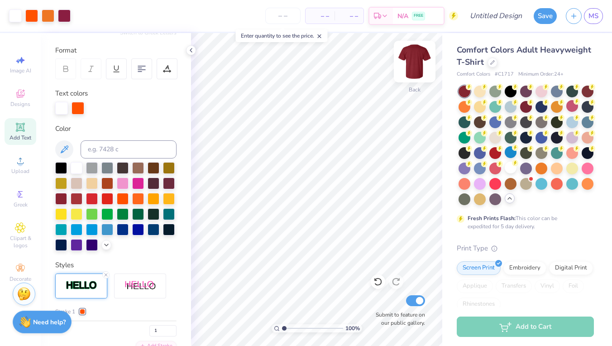
click at [410, 67] on img at bounding box center [415, 61] width 36 height 36
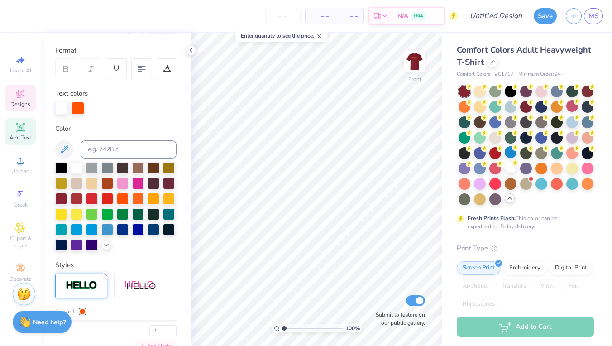
click at [24, 98] on icon at bounding box center [20, 93] width 11 height 11
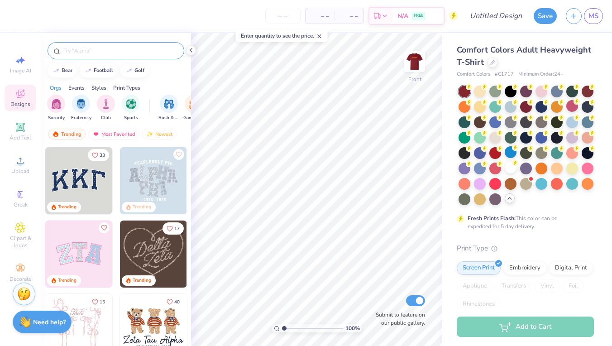
click at [100, 51] on input "text" at bounding box center [120, 50] width 116 height 9
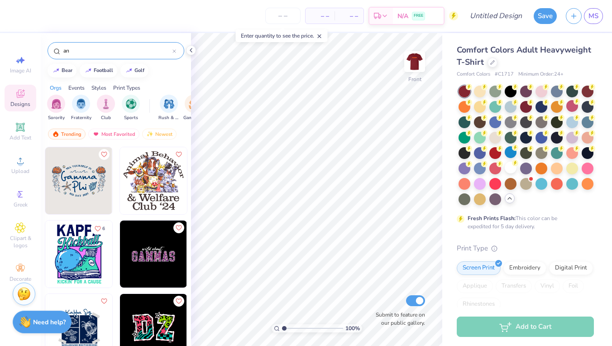
type input "a"
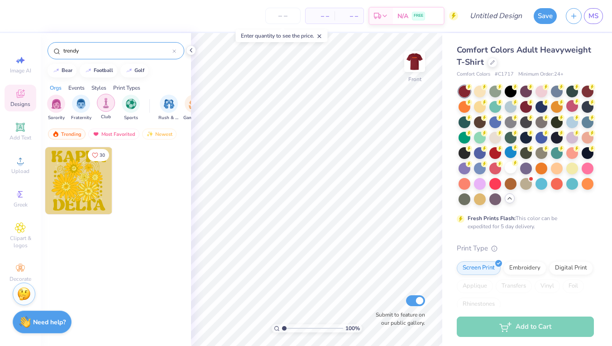
click at [107, 102] on img "filter for Club" at bounding box center [106, 103] width 10 height 10
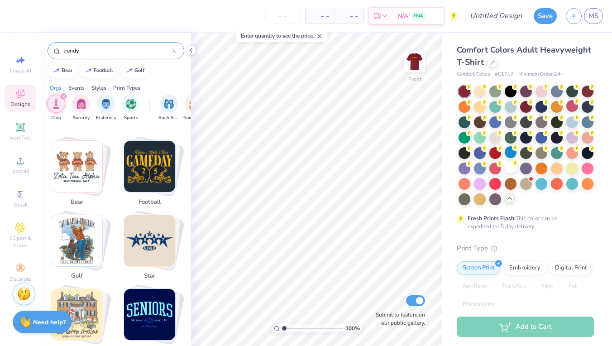
scroll to position [154, 0]
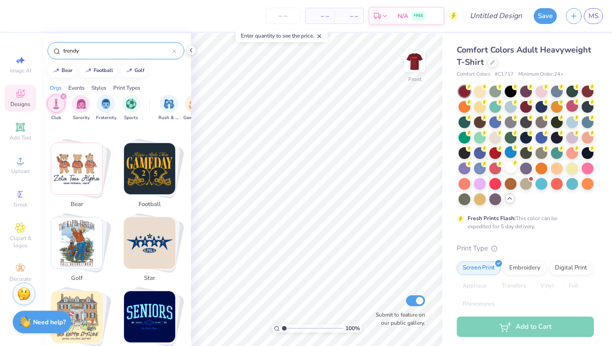
click at [95, 177] on img "Stack Card Button bear" at bounding box center [76, 168] width 51 height 51
type input "bear"
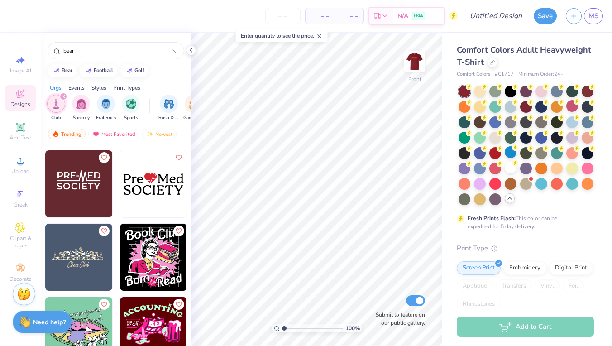
scroll to position [286, 0]
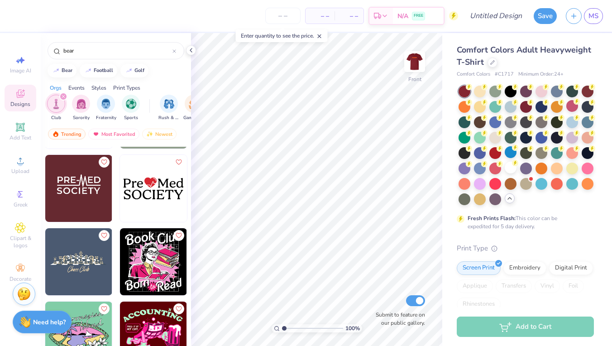
click at [93, 196] on img at bounding box center [78, 188] width 67 height 67
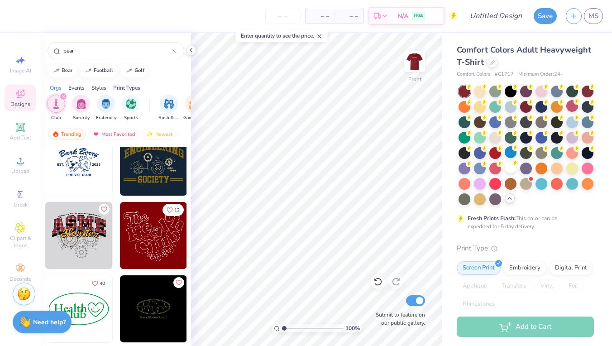
scroll to position [536, 0]
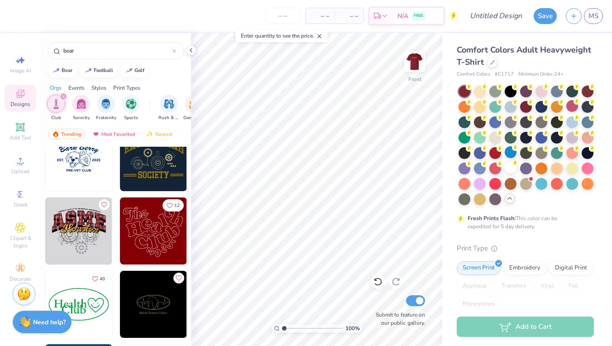
click at [143, 235] on div at bounding box center [86, 230] width 201 height 67
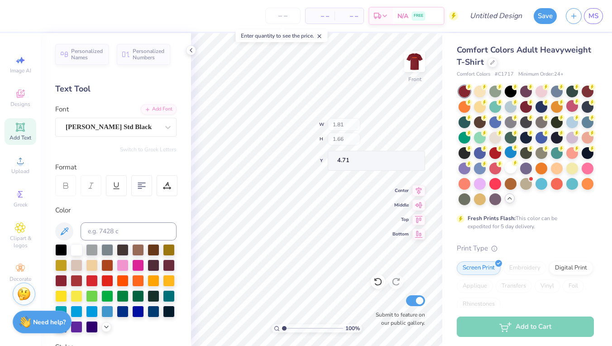
type input "1.07"
type input "1.05"
type input "4.46"
click at [382, 284] on icon at bounding box center [377, 281] width 9 height 9
type input "6.40"
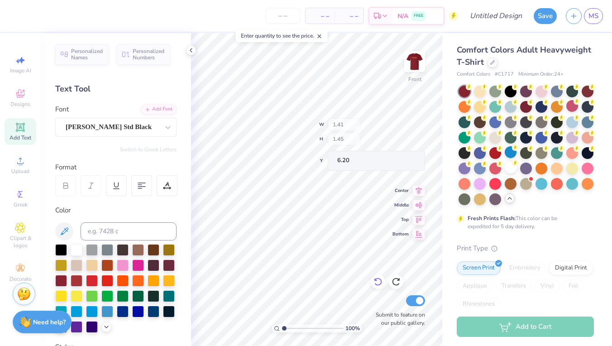
type input "5.50"
type input "3.00"
click at [380, 282] on icon at bounding box center [377, 281] width 9 height 9
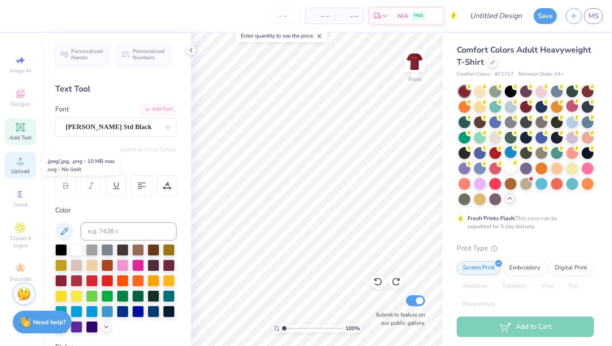
click at [24, 168] on span "Upload" at bounding box center [20, 171] width 18 height 7
click at [13, 91] on div "Designs" at bounding box center [21, 98] width 32 height 27
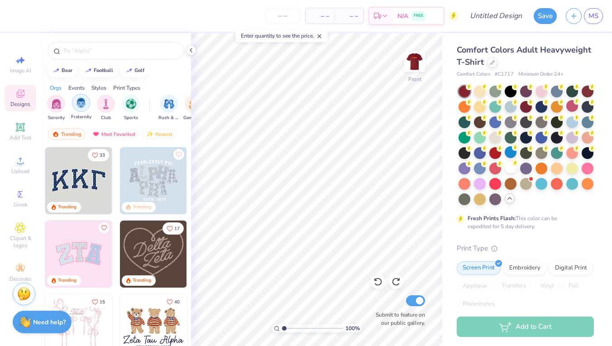
scroll to position [0, 0]
click at [109, 113] on div "Club" at bounding box center [106, 107] width 18 height 27
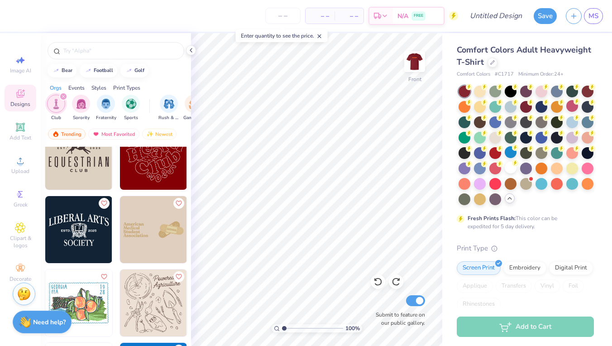
scroll to position [1490, 0]
click at [159, 225] on img at bounding box center [153, 230] width 67 height 67
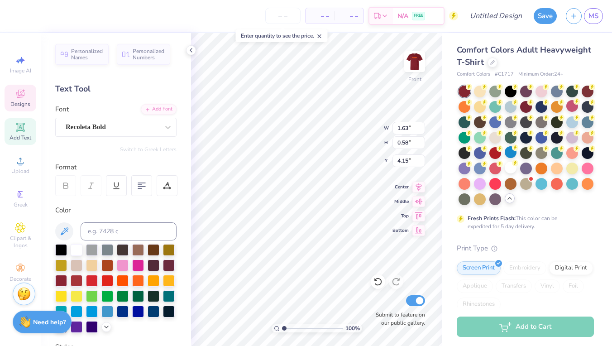
type input "8.49"
type textarea "#prepa"
type input "3.90"
type input "1.22"
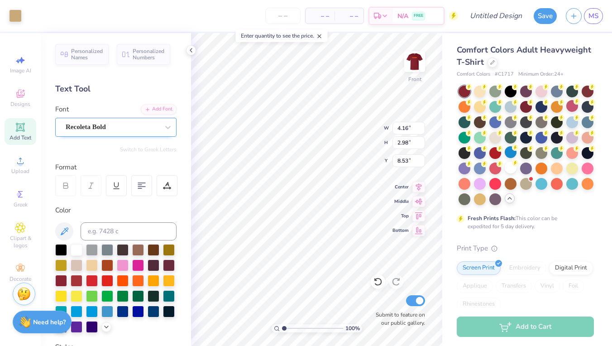
click at [103, 131] on span "Recoleta Bold" at bounding box center [86, 127] width 40 height 10
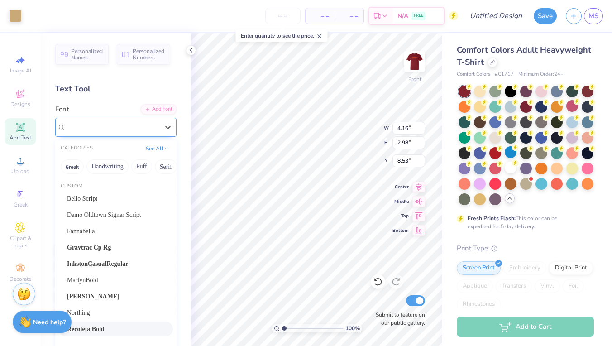
click at [108, 121] on div at bounding box center [112, 127] width 93 height 12
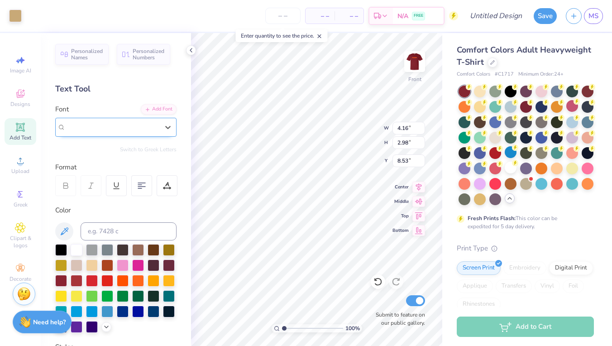
click at [108, 121] on div at bounding box center [112, 127] width 93 height 12
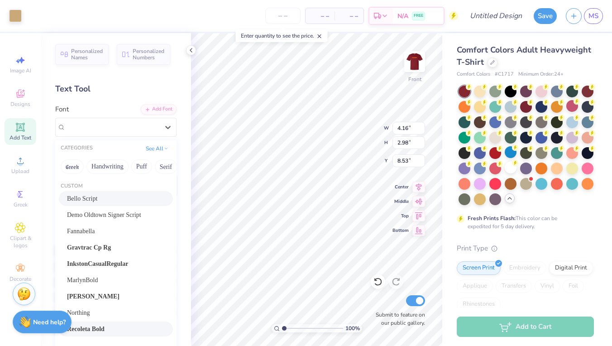
click at [80, 196] on span "Bello Script" at bounding box center [82, 199] width 30 height 10
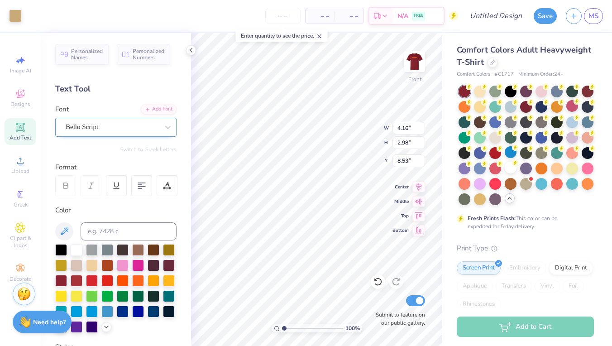
click at [89, 122] on span "Bello Script" at bounding box center [82, 127] width 33 height 10
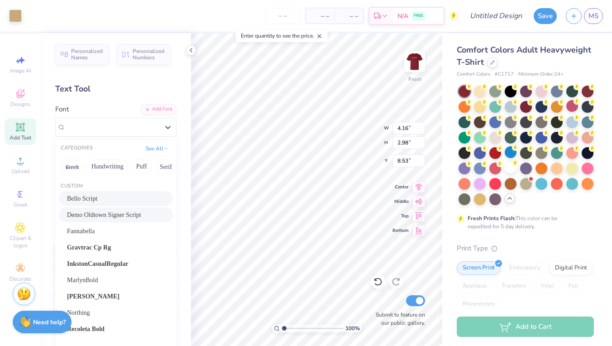
click at [96, 216] on span "Demo Oldtown Signer Script" at bounding box center [104, 215] width 74 height 10
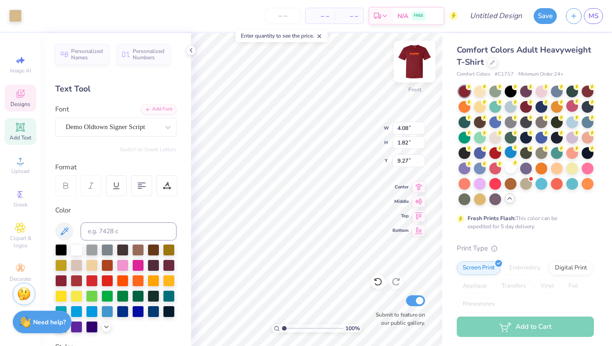
click at [417, 62] on img at bounding box center [415, 61] width 36 height 36
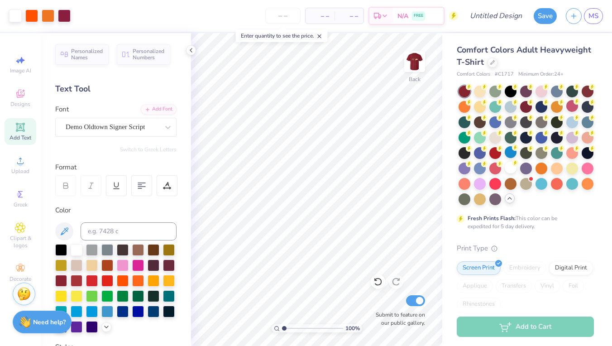
click at [417, 62] on img at bounding box center [415, 62] width 18 height 18
click at [23, 96] on icon at bounding box center [20, 94] width 8 height 8
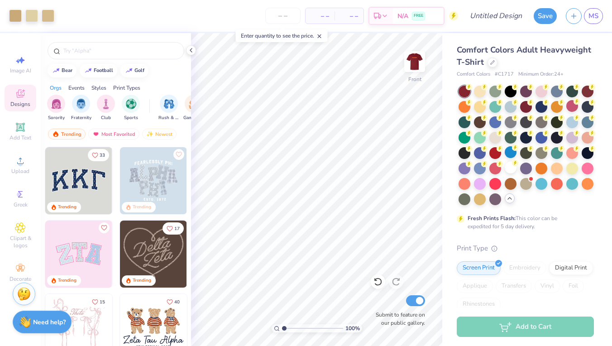
click at [147, 327] on img at bounding box center [153, 327] width 67 height 67
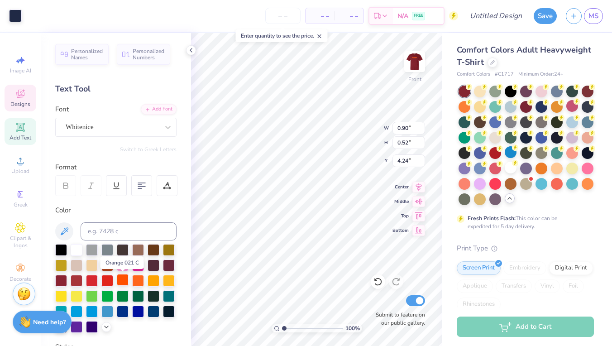
click at [120, 281] on div at bounding box center [123, 280] width 12 height 12
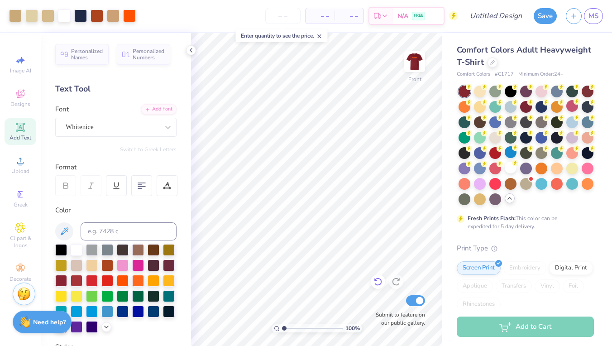
click at [375, 278] on icon at bounding box center [377, 281] width 9 height 9
click at [373, 279] on icon at bounding box center [377, 281] width 9 height 9
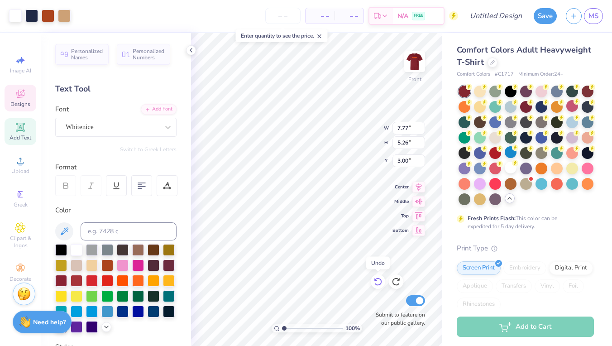
click at [373, 279] on icon at bounding box center [377, 281] width 9 height 9
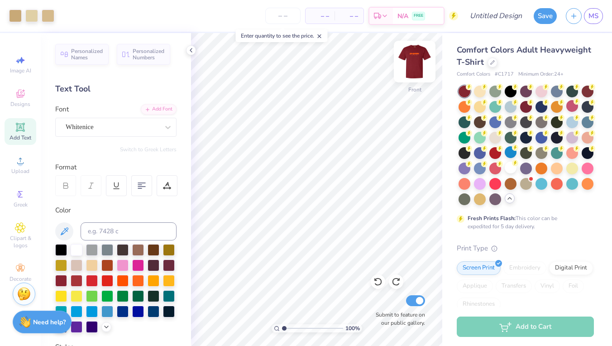
click at [408, 53] on img at bounding box center [415, 61] width 36 height 36
click at [409, 54] on img at bounding box center [415, 61] width 36 height 36
click at [406, 65] on img at bounding box center [415, 61] width 36 height 36
click at [507, 87] on div at bounding box center [511, 91] width 12 height 12
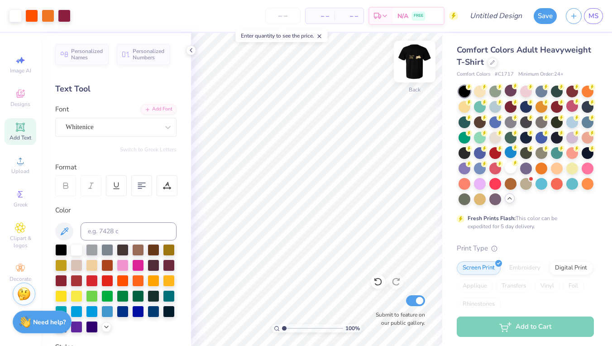
click at [409, 61] on img at bounding box center [415, 61] width 36 height 36
click at [411, 61] on img at bounding box center [415, 61] width 36 height 36
click at [418, 67] on img at bounding box center [415, 61] width 36 height 36
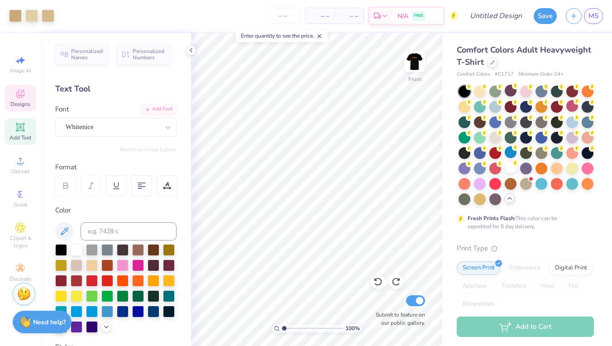
click at [18, 110] on div "Designs" at bounding box center [21, 98] width 32 height 27
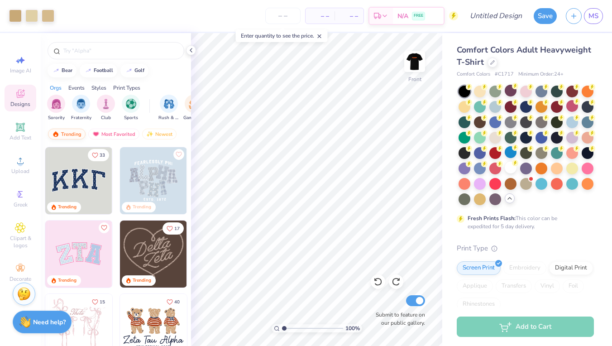
click at [66, 135] on div "Trending" at bounding box center [67, 134] width 38 height 11
click at [72, 134] on div "Trending" at bounding box center [67, 134] width 38 height 11
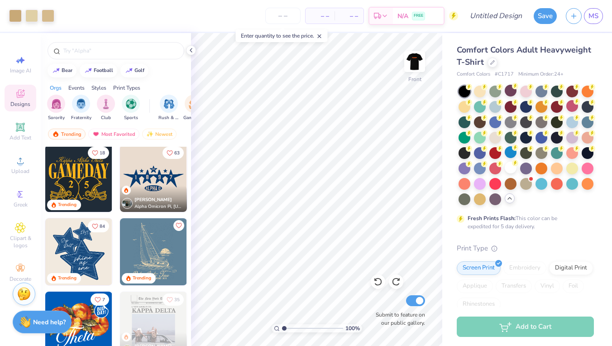
scroll to position [440, 0]
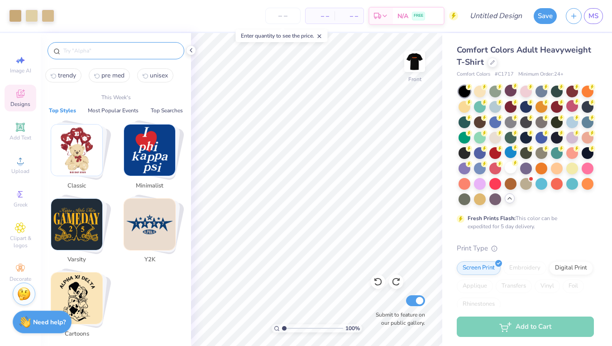
click at [81, 47] on input "text" at bounding box center [120, 50] width 116 height 9
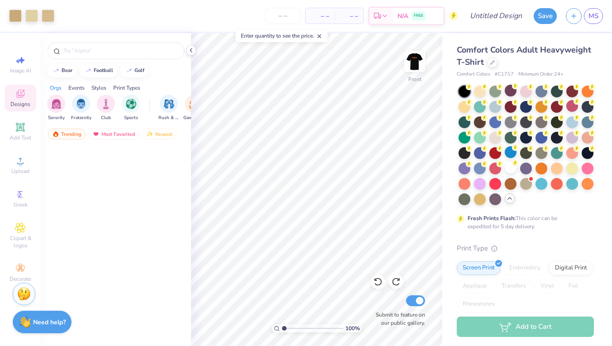
scroll to position [0, 0]
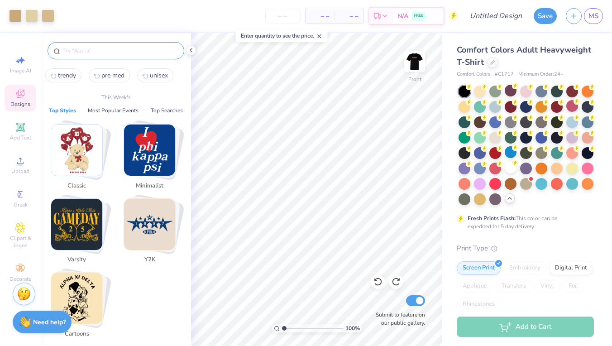
click at [88, 48] on input "text" at bounding box center [120, 50] width 116 height 9
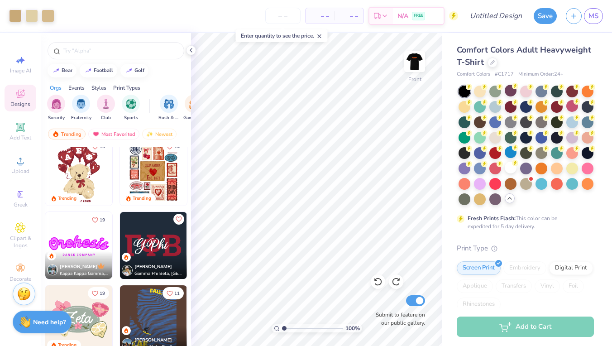
scroll to position [225, 0]
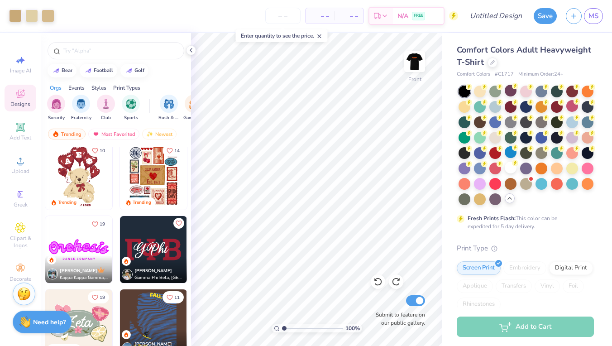
click at [81, 161] on img at bounding box center [78, 176] width 67 height 67
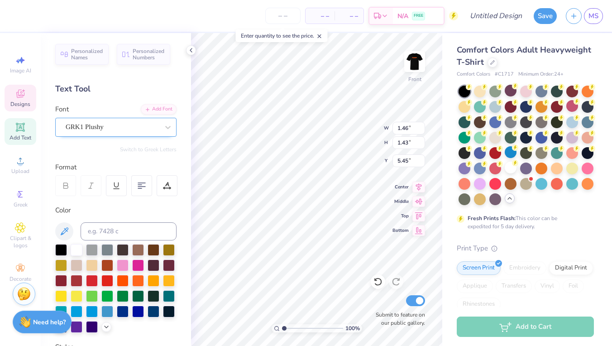
click at [132, 126] on div "GRK1 Plushy" at bounding box center [112, 127] width 95 height 14
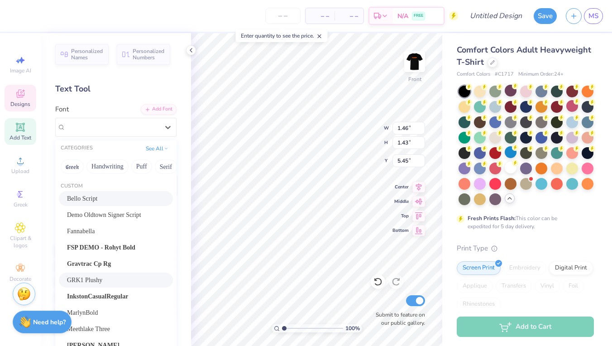
click at [114, 201] on div "Bello Script" at bounding box center [116, 199] width 98 height 10
click at [104, 129] on span "GRK1 Plushy" at bounding box center [85, 127] width 38 height 10
click at [125, 237] on div "Fannabella" at bounding box center [116, 231] width 114 height 15
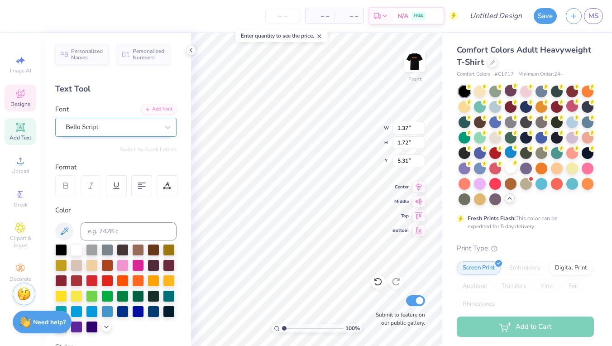
click at [84, 129] on span "Bello Script" at bounding box center [82, 127] width 33 height 10
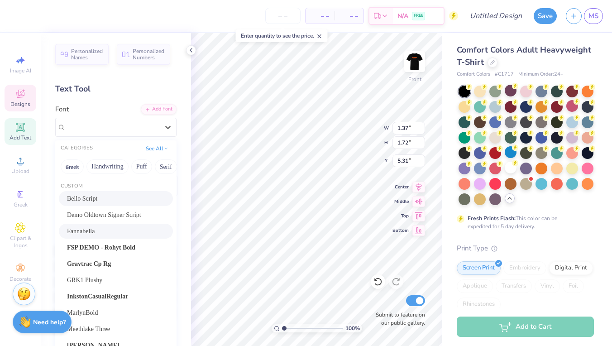
click at [89, 233] on div "Fannabella" at bounding box center [116, 231] width 98 height 10
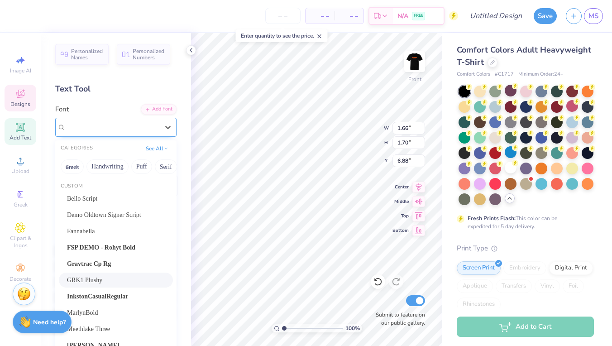
click at [84, 126] on span "GRK1 Plushy" at bounding box center [85, 127] width 38 height 10
click at [102, 197] on div "Bello Script" at bounding box center [116, 199] width 98 height 10
click at [106, 122] on div "Bello Script" at bounding box center [112, 127] width 95 height 14
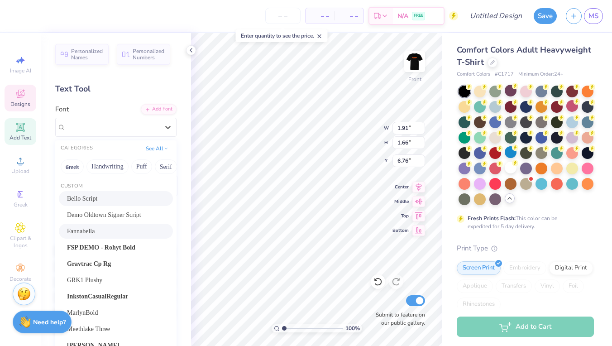
click at [106, 232] on div "Fannabella" at bounding box center [116, 231] width 98 height 10
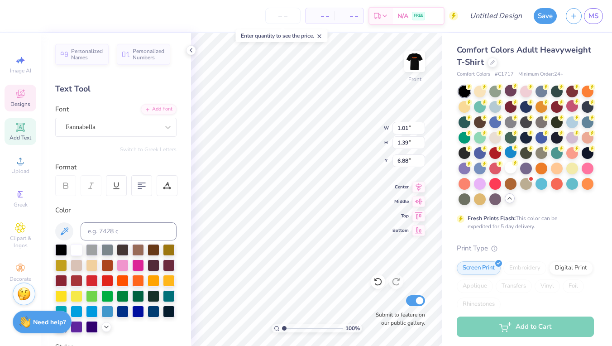
scroll to position [0, 0]
click at [120, 278] on div at bounding box center [123, 280] width 12 height 12
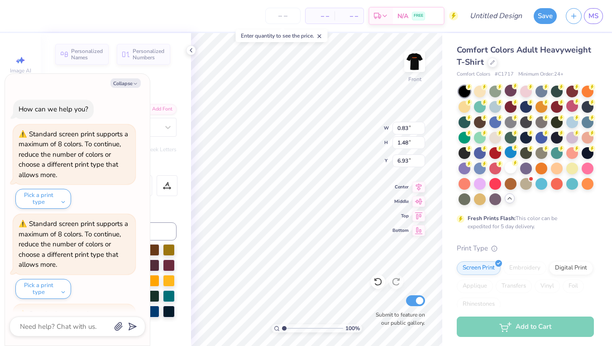
scroll to position [223, 0]
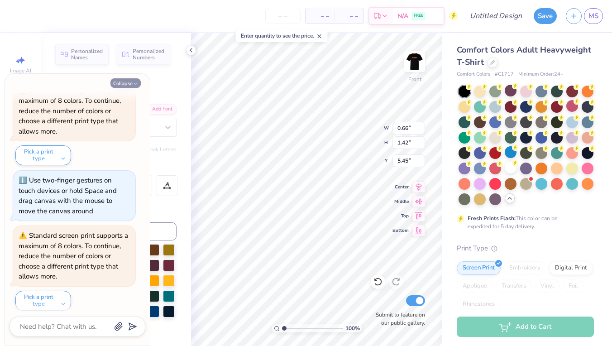
click at [129, 82] on button "Collapse" at bounding box center [125, 83] width 30 height 10
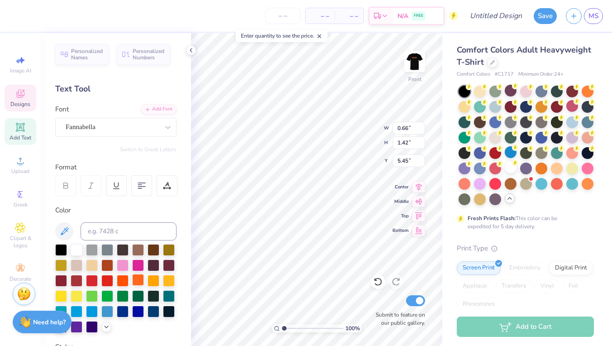
click at [138, 279] on div at bounding box center [138, 280] width 12 height 12
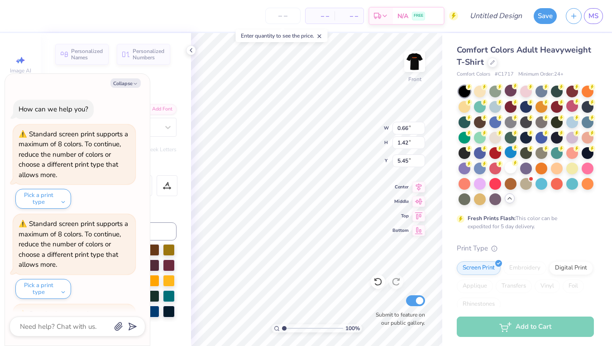
scroll to position [312, 0]
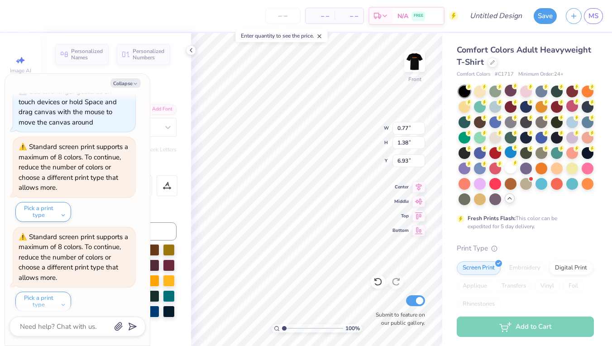
click at [125, 77] on div "Collapse How can we help you? Standard screen print supports a maximum of 8 col…" at bounding box center [77, 210] width 145 height 272
click at [127, 85] on button "Collapse" at bounding box center [125, 83] width 30 height 10
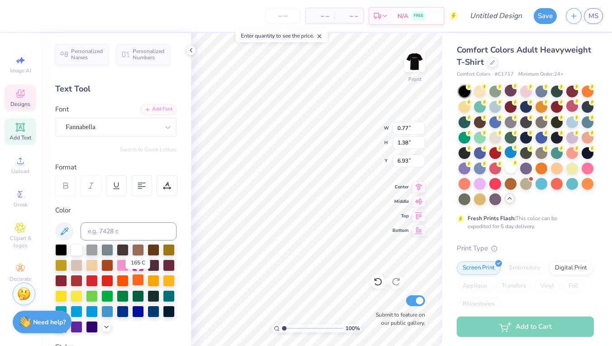
click at [133, 278] on div at bounding box center [138, 280] width 12 height 12
click at [136, 279] on div at bounding box center [138, 280] width 12 height 12
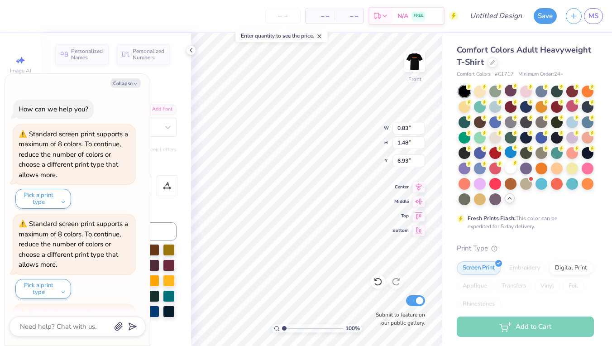
scroll to position [401, 0]
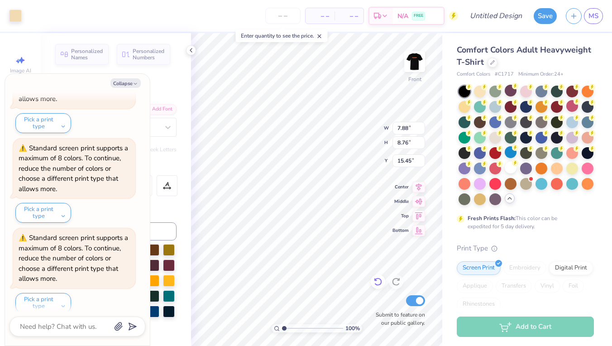
click at [377, 282] on icon at bounding box center [377, 281] width 9 height 9
click at [377, 281] on icon at bounding box center [377, 281] width 9 height 9
click at [377, 284] on icon at bounding box center [377, 281] width 9 height 9
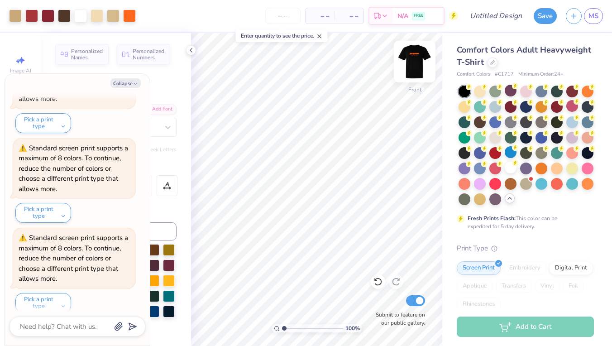
click at [410, 59] on img at bounding box center [415, 61] width 36 height 36
click at [408, 61] on img at bounding box center [415, 61] width 36 height 36
click at [398, 296] on div "100 % Front Submit to feature on our public gallery." at bounding box center [316, 189] width 251 height 313
click at [417, 187] on icon at bounding box center [418, 185] width 13 height 11
click at [416, 187] on icon at bounding box center [418, 185] width 13 height 11
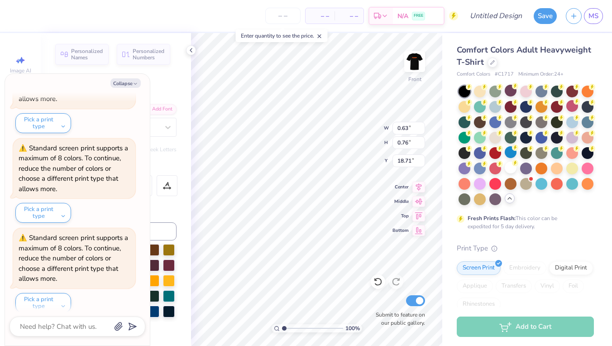
scroll to position [0, 2]
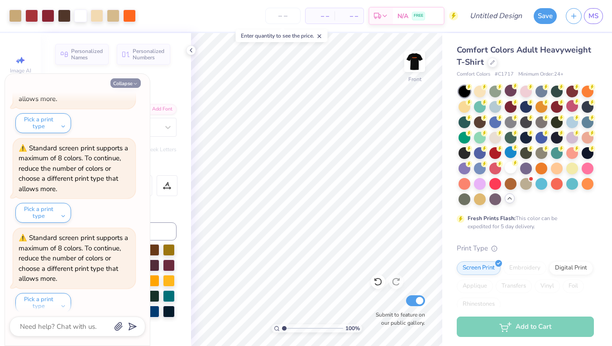
click at [120, 83] on button "Collapse" at bounding box center [125, 83] width 30 height 10
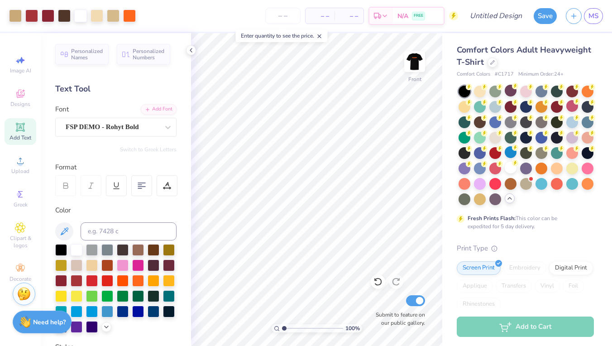
click at [17, 129] on icon at bounding box center [20, 127] width 9 height 9
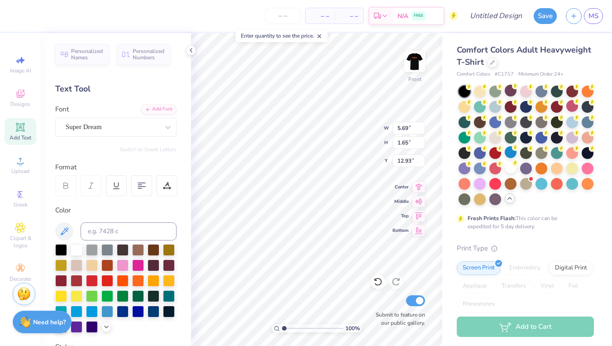
scroll to position [0, 3]
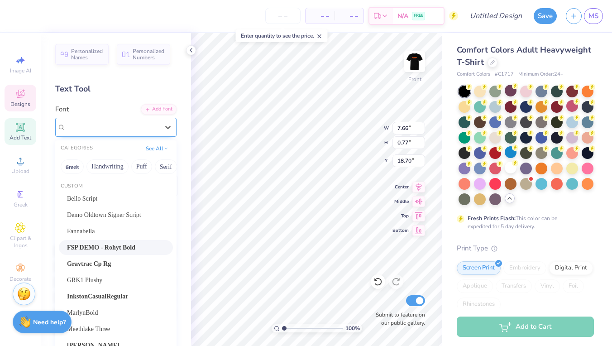
click at [98, 121] on div at bounding box center [112, 127] width 93 height 12
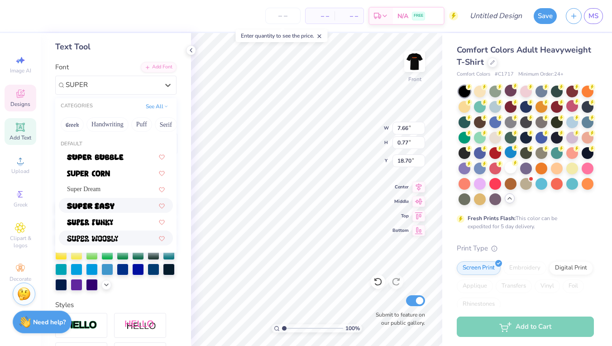
scroll to position [39, 0]
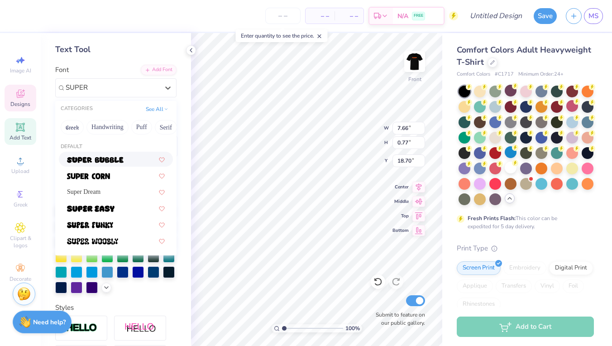
click at [111, 161] on img at bounding box center [95, 160] width 57 height 6
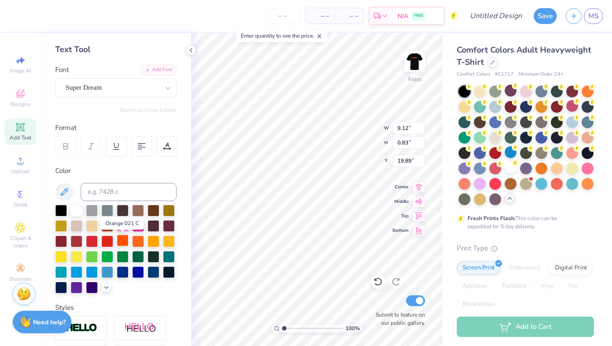
click at [125, 242] on div at bounding box center [123, 241] width 12 height 12
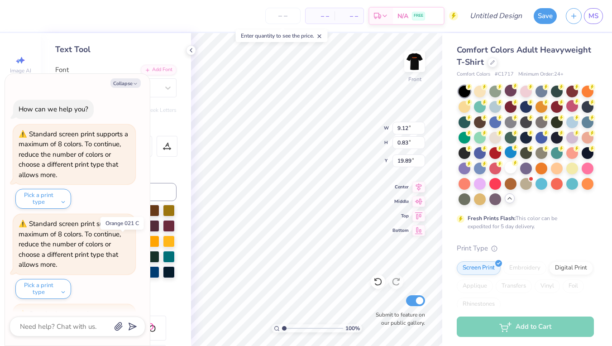
scroll to position [489, 0]
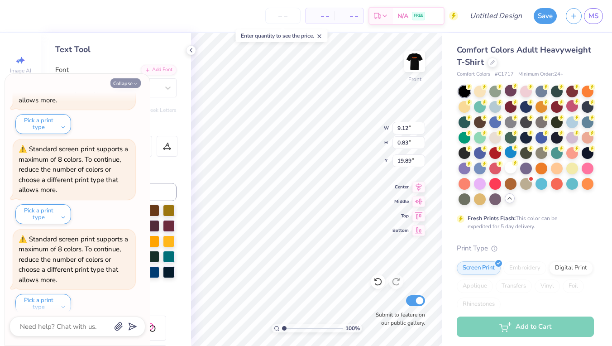
click at [123, 86] on button "Collapse" at bounding box center [125, 83] width 30 height 10
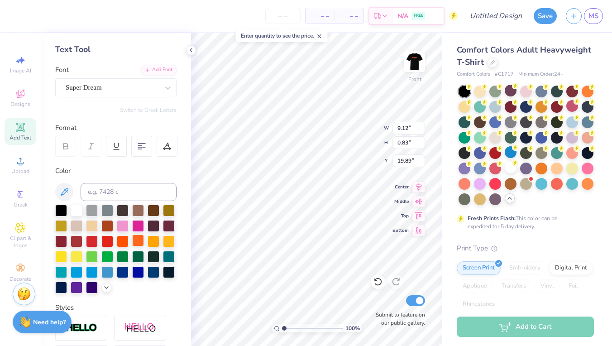
click at [140, 240] on div at bounding box center [138, 241] width 12 height 12
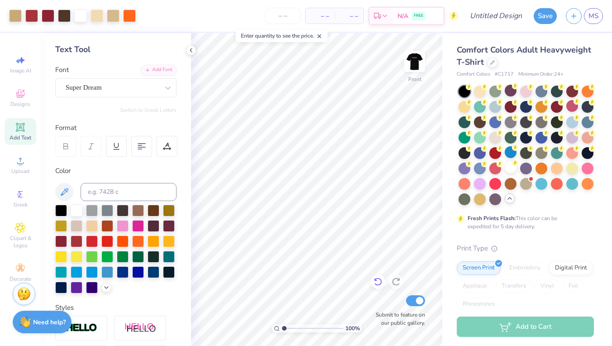
click at [376, 277] on icon at bounding box center [377, 281] width 9 height 9
click at [417, 184] on icon at bounding box center [418, 185] width 13 height 11
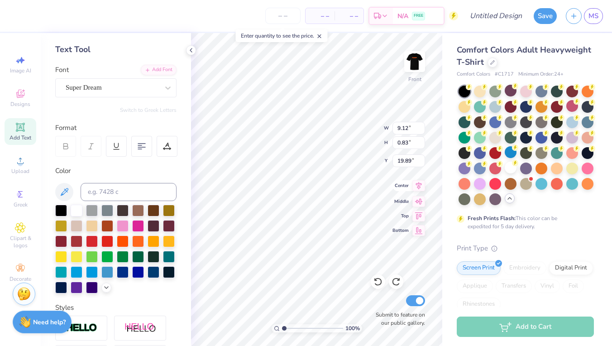
click at [418, 187] on icon at bounding box center [418, 185] width 13 height 11
click at [416, 188] on icon at bounding box center [418, 185] width 13 height 11
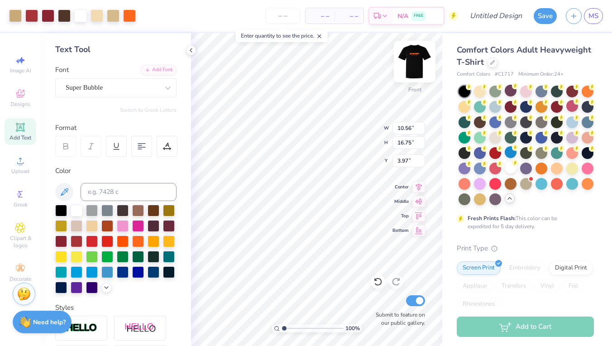
click at [409, 62] on img at bounding box center [415, 61] width 36 height 36
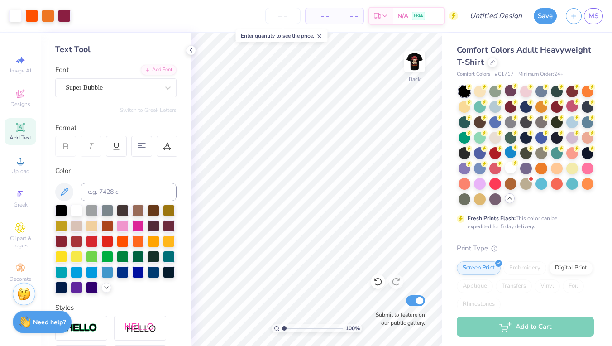
click at [409, 62] on img at bounding box center [415, 62] width 18 height 18
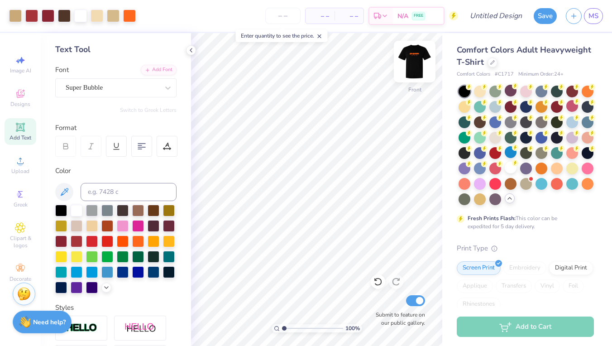
click at [409, 63] on img at bounding box center [415, 61] width 36 height 36
click at [421, 64] on img at bounding box center [415, 61] width 36 height 36
click at [502, 19] on input "Design Title" at bounding box center [507, 16] width 44 height 18
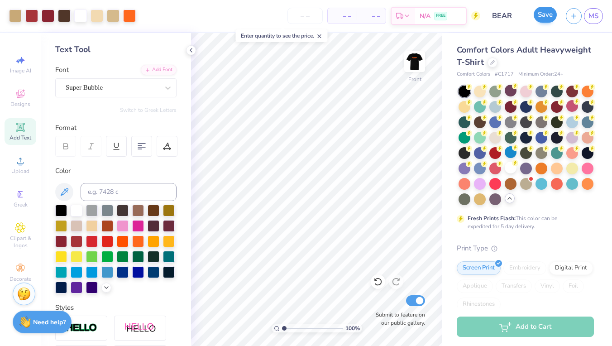
click at [540, 13] on button "Save" at bounding box center [545, 15] width 23 height 16
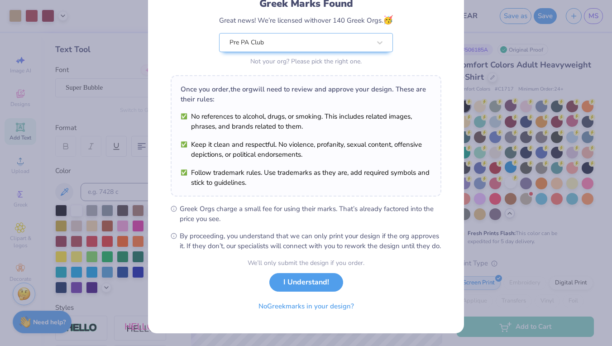
scroll to position [78, 0]
click at [311, 302] on button "No Greek marks in your design?" at bounding box center [306, 304] width 111 height 19
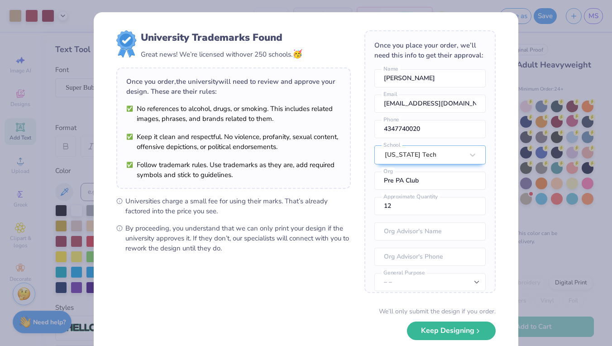
scroll to position [0, 0]
click at [434, 337] on button "Keep Designing" at bounding box center [451, 328] width 89 height 19
